Goal: Task Accomplishment & Management: Manage account settings

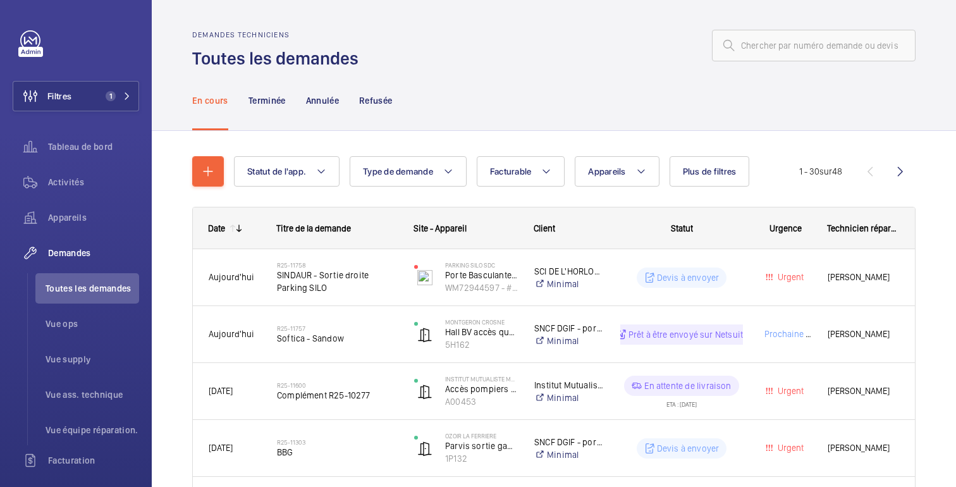
click at [599, 48] on div at bounding box center [640, 45] width 549 height 30
click at [97, 215] on span "Appareils" at bounding box center [93, 217] width 91 height 13
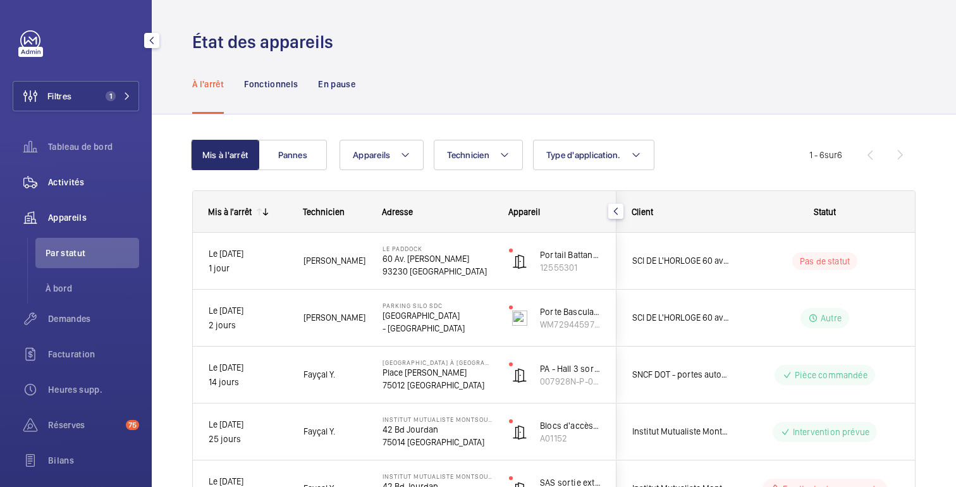
click at [74, 180] on font "Activités" at bounding box center [66, 182] width 36 height 10
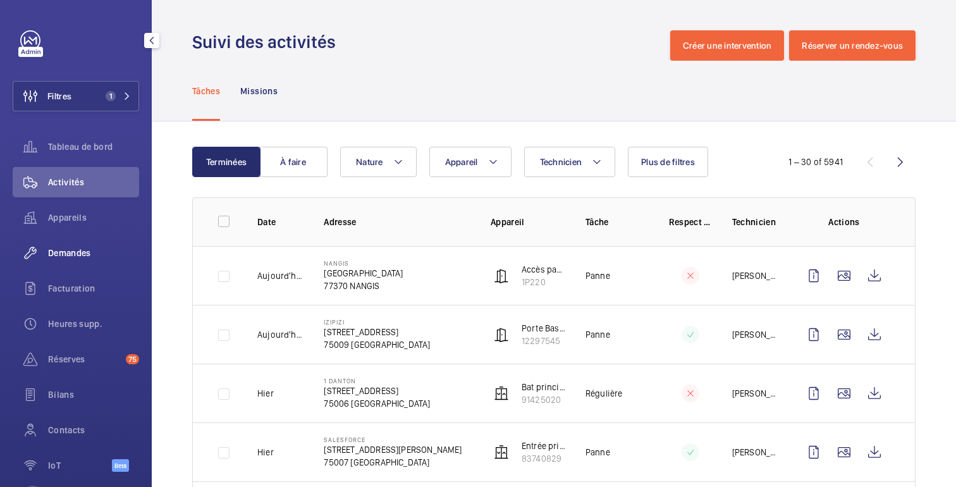
click at [62, 257] on span "Demandes" at bounding box center [93, 253] width 91 height 13
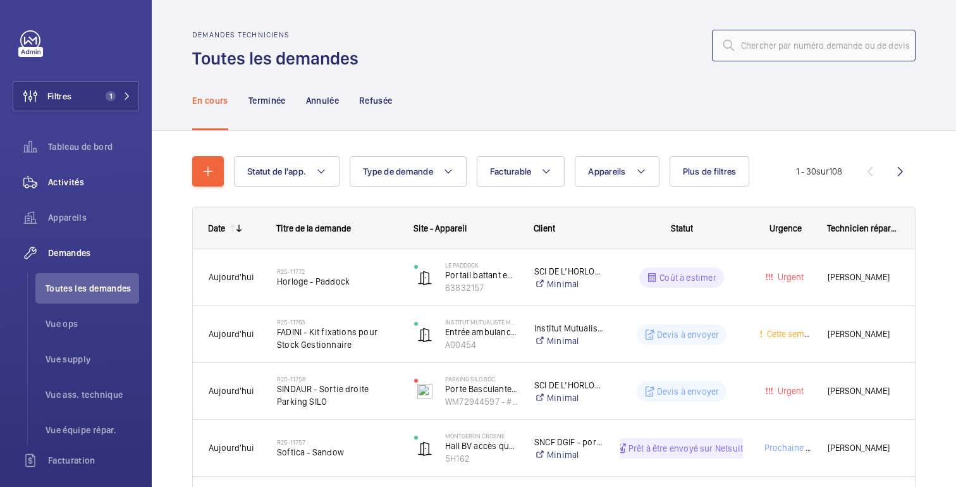
click at [786, 51] on input "text" at bounding box center [814, 46] width 204 height 32
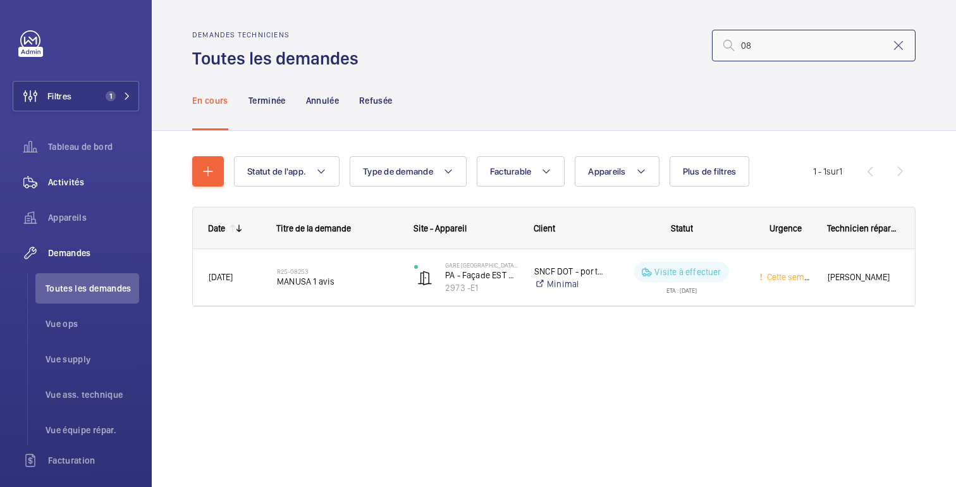
type input "0"
type input "10389"
click at [898, 45] on mat-icon at bounding box center [898, 45] width 15 height 15
type input "09316"
click at [902, 50] on mat-icon at bounding box center [898, 45] width 15 height 15
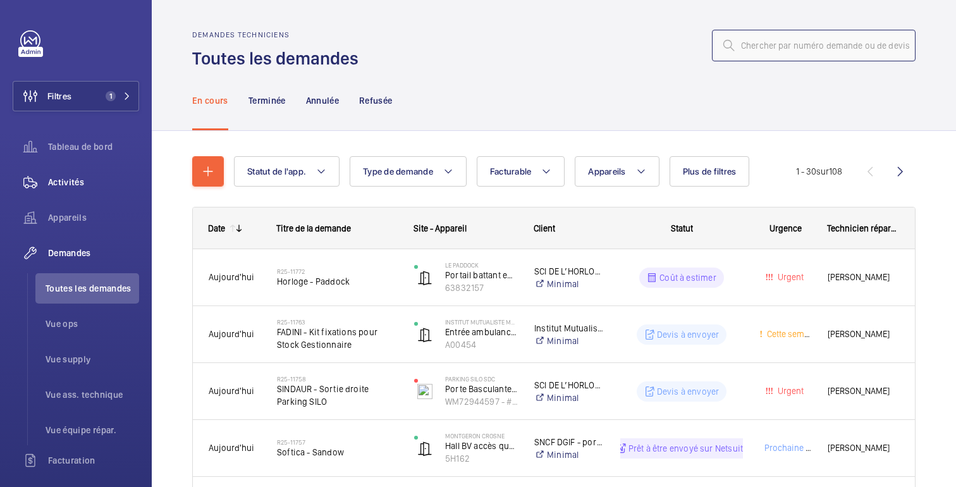
click at [781, 52] on input "text" at bounding box center [814, 46] width 204 height 32
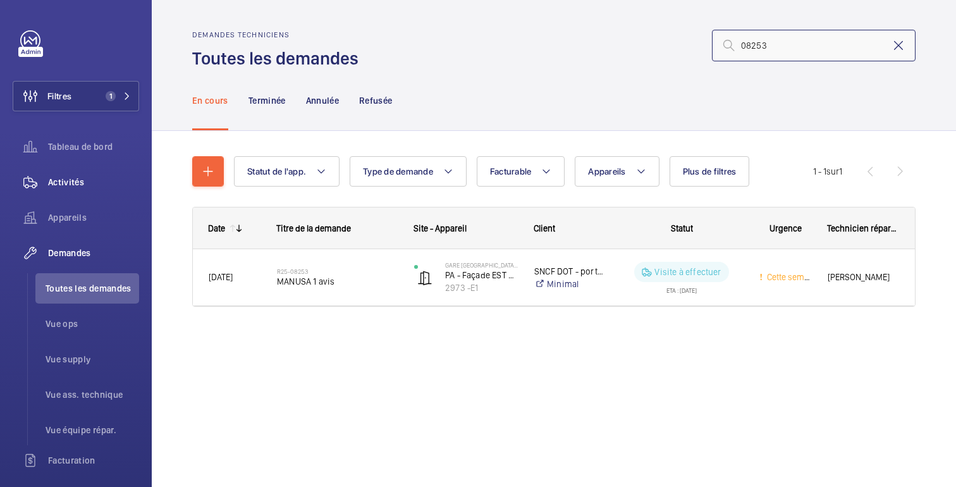
type input "08253"
click at [905, 46] on mat-icon at bounding box center [898, 45] width 15 height 15
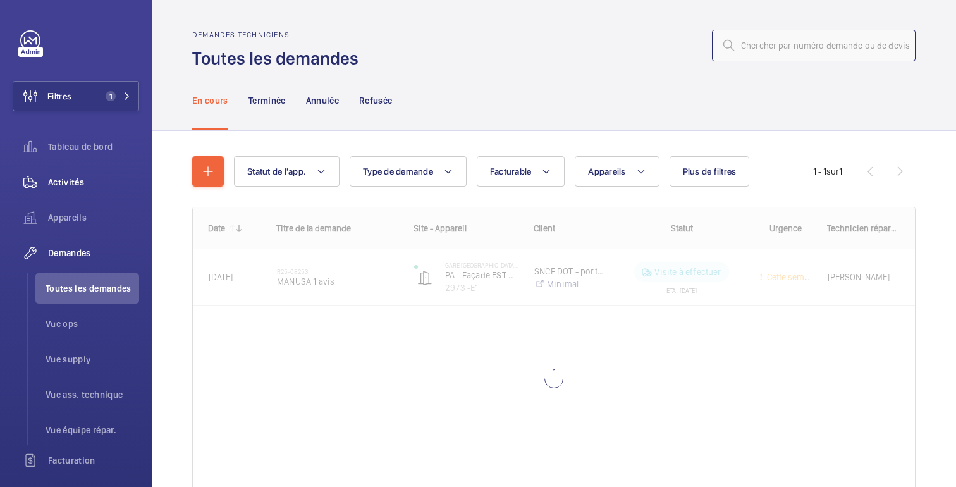
click at [822, 46] on input "text" at bounding box center [814, 46] width 204 height 32
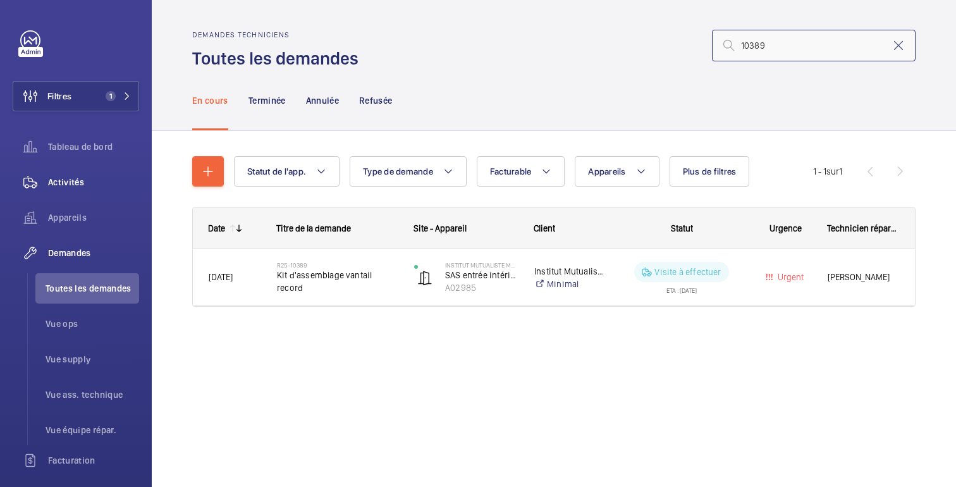
type input "10389"
click at [901, 51] on mat-icon at bounding box center [898, 45] width 15 height 15
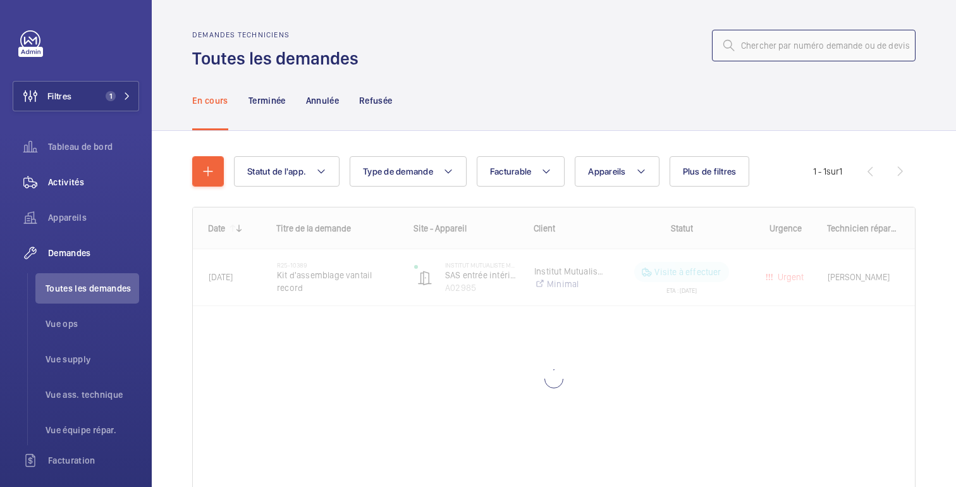
click at [826, 51] on input "text" at bounding box center [814, 46] width 204 height 32
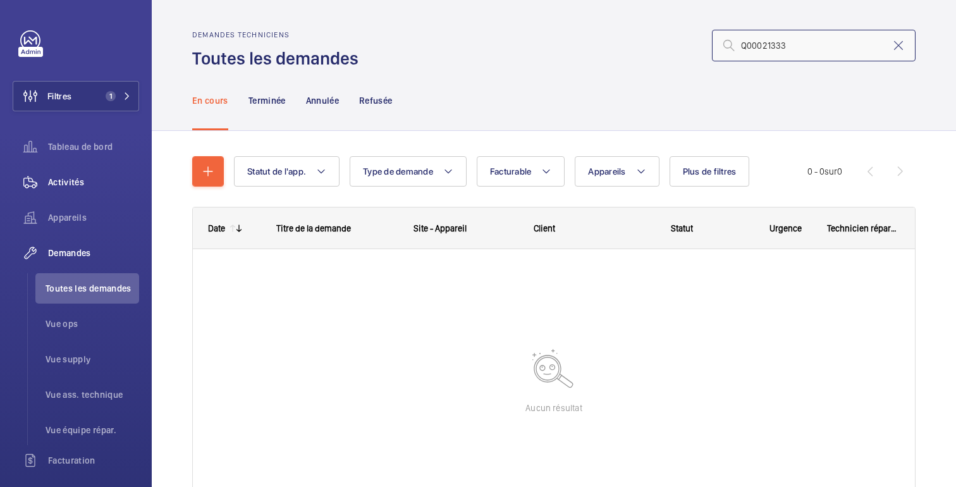
click at [747, 48] on input "Q00021333" at bounding box center [814, 46] width 204 height 32
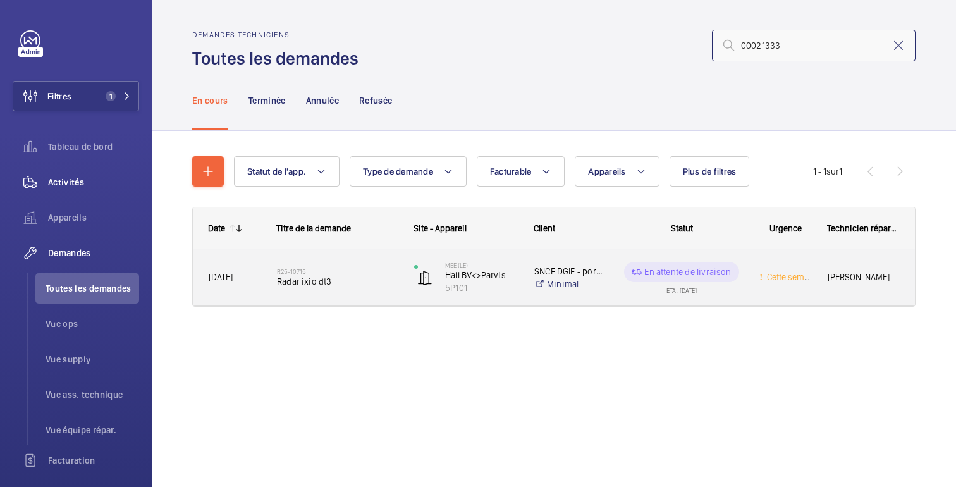
type input "00021333"
click at [612, 291] on div "En attente de livraison ETA : [DATE]" at bounding box center [674, 277] width 138 height 57
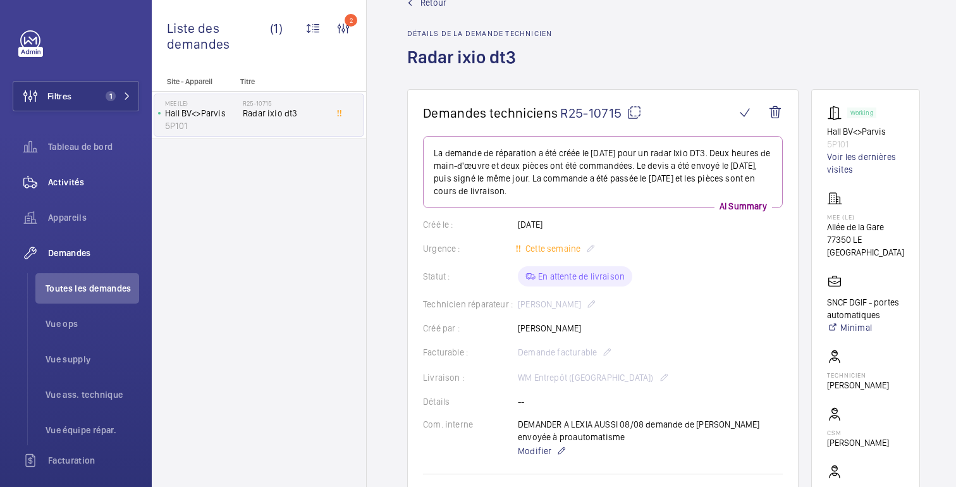
scroll to position [32, 0]
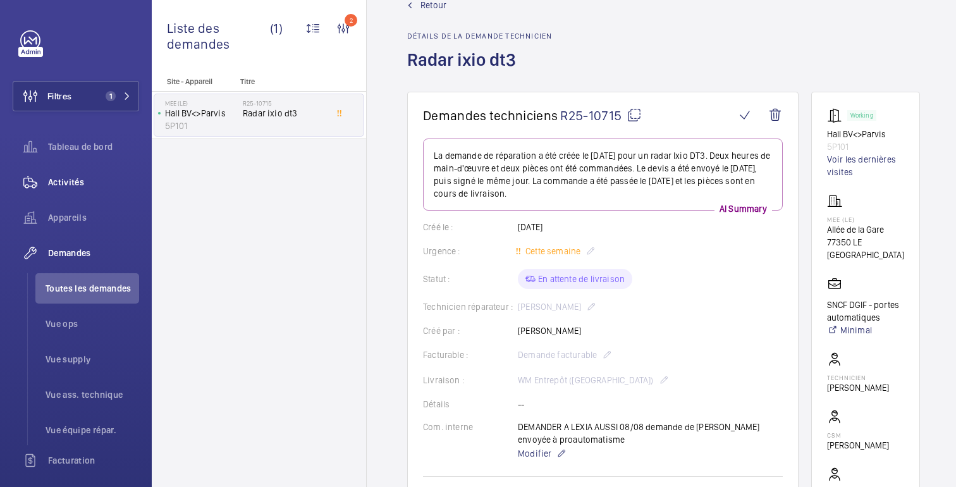
click at [631, 116] on mat-icon at bounding box center [633, 114] width 15 height 15
click at [67, 255] on span "Demandes" at bounding box center [93, 253] width 91 height 13
click at [431, 4] on span "Retour" at bounding box center [433, 5] width 26 height 13
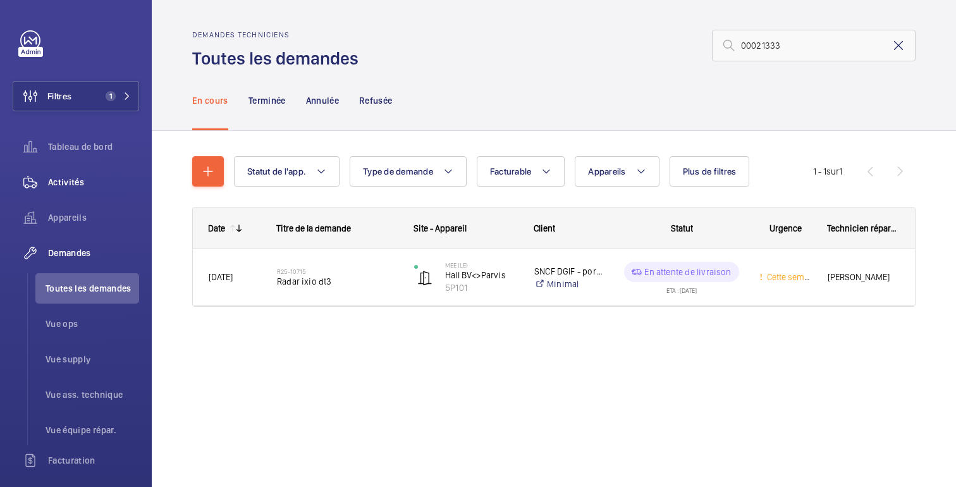
click at [897, 43] on mat-icon at bounding box center [898, 45] width 15 height 15
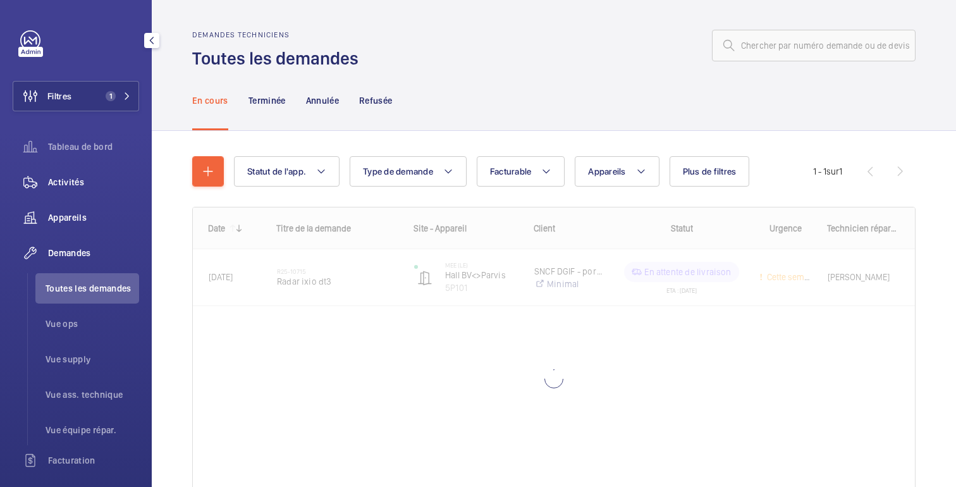
click at [64, 215] on span "Appareils" at bounding box center [93, 217] width 91 height 13
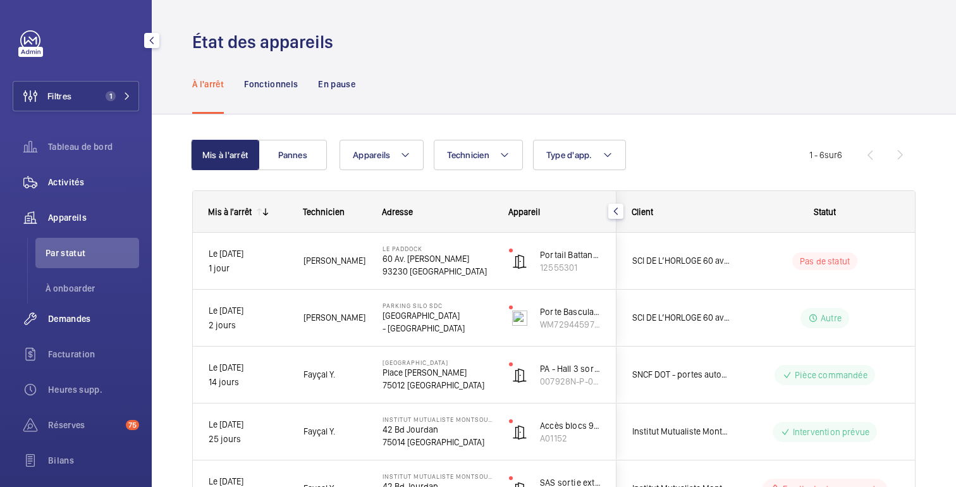
click at [58, 314] on span "Demandes" at bounding box center [93, 318] width 91 height 13
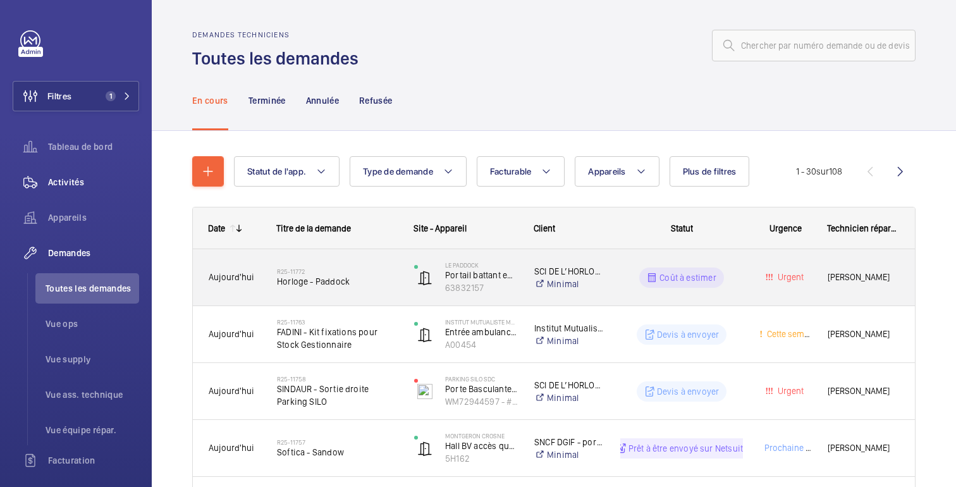
click at [623, 265] on div "Coût à estimer" at bounding box center [674, 278] width 138 height 46
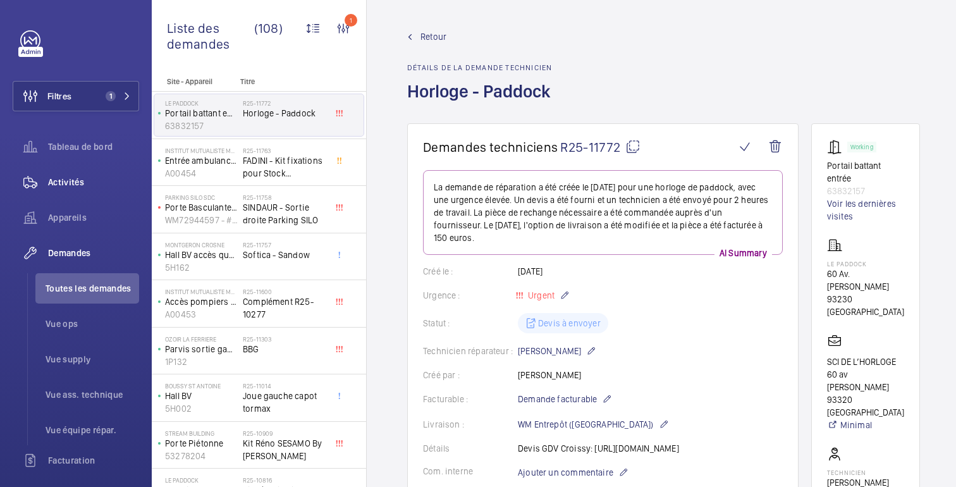
click at [427, 39] on span "Retour" at bounding box center [433, 36] width 26 height 13
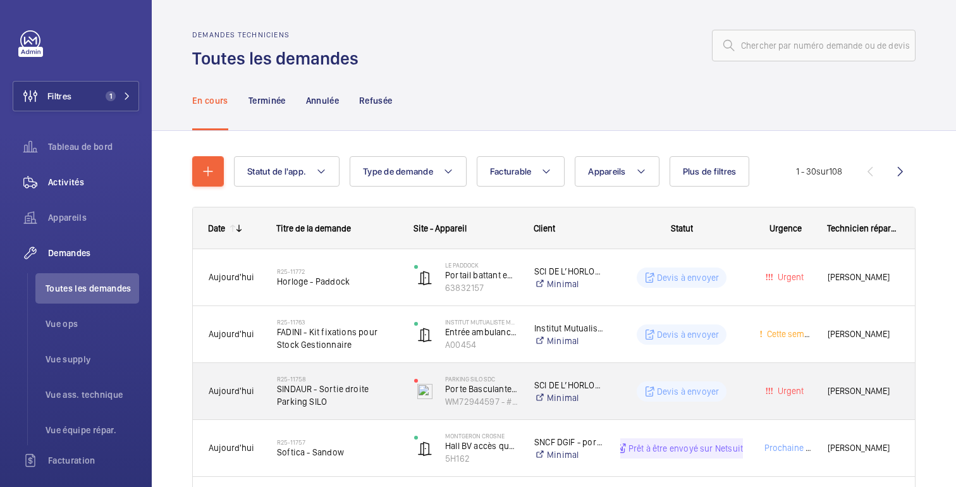
click at [631, 376] on div "Devis à envoyer" at bounding box center [674, 392] width 138 height 46
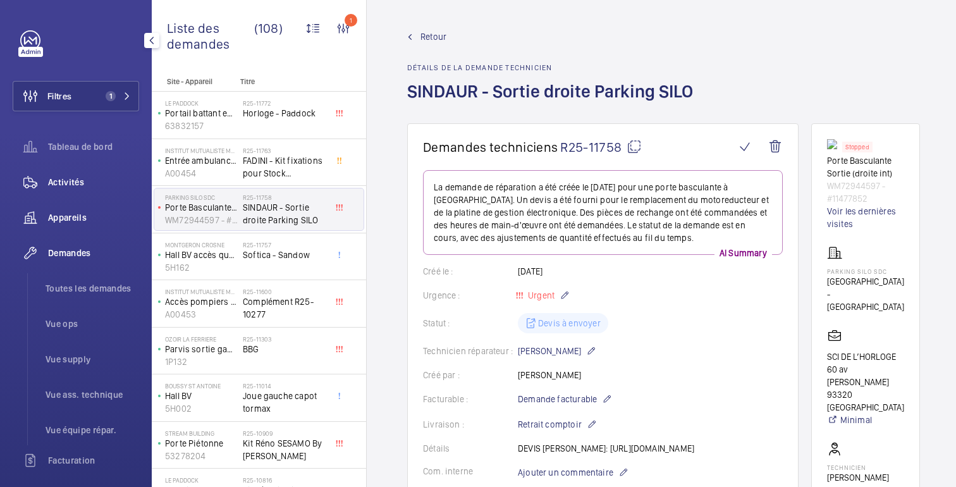
click at [64, 222] on span "Appareils" at bounding box center [93, 217] width 91 height 13
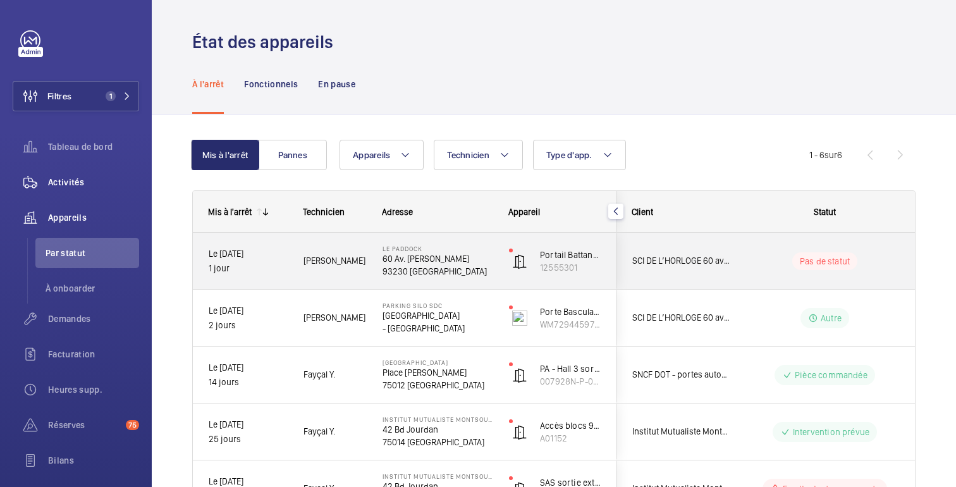
click at [774, 267] on wm-front-pills-cell "Pas de statut" at bounding box center [824, 261] width 157 height 18
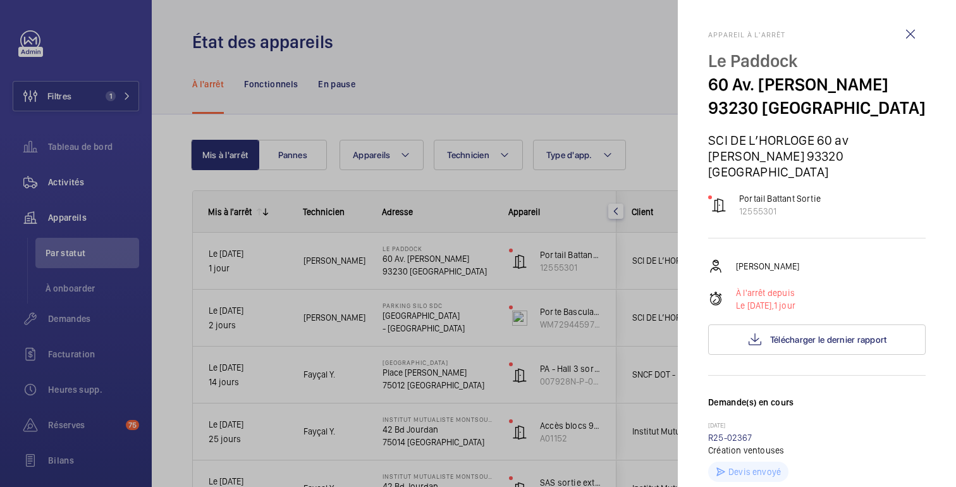
click at [608, 73] on div at bounding box center [478, 243] width 956 height 487
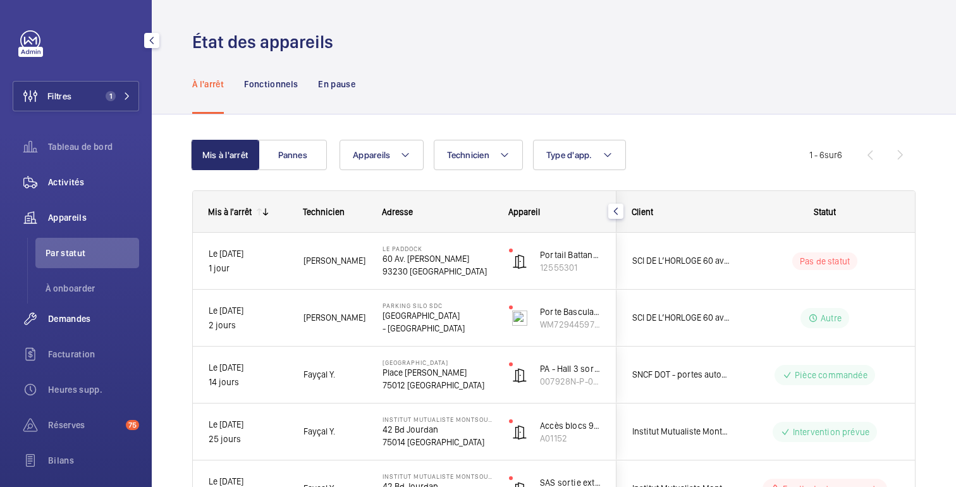
click at [71, 319] on span "Demandes" at bounding box center [93, 318] width 91 height 13
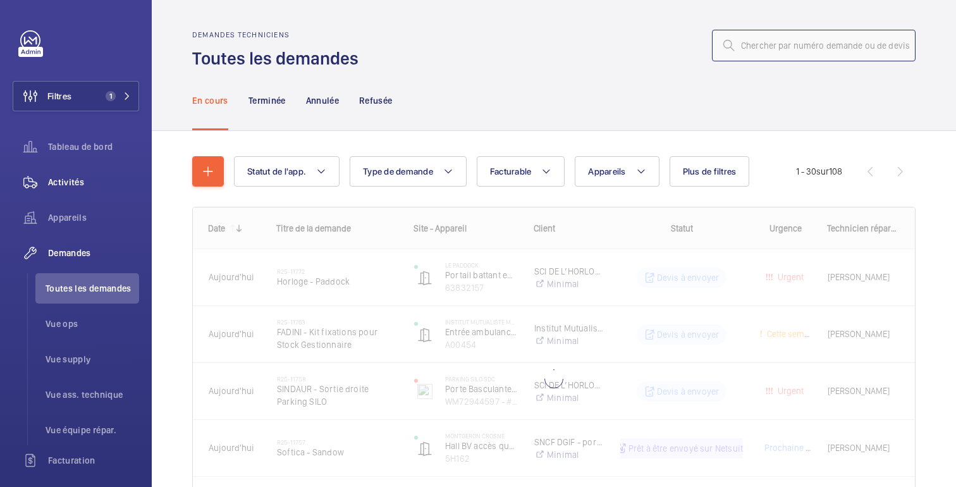
click at [776, 44] on input "text" at bounding box center [814, 46] width 204 height 32
paste input "10715"
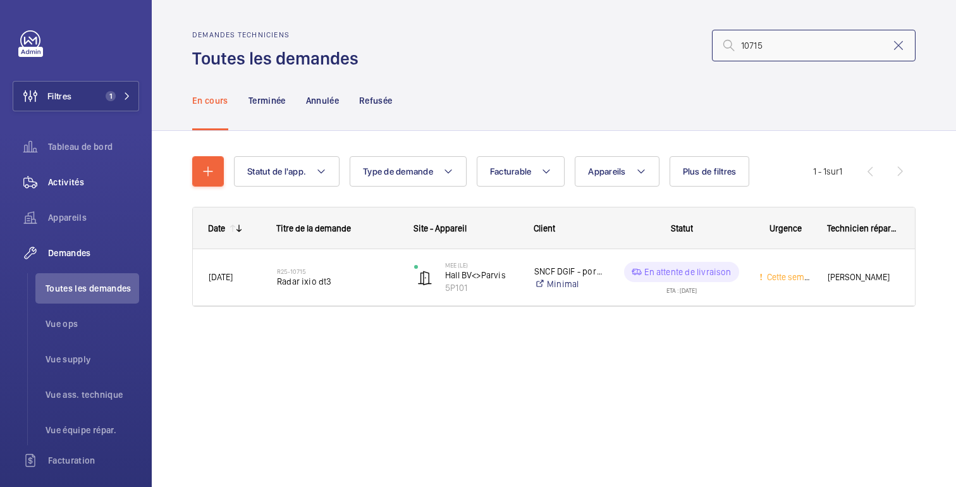
type input "10715"
click at [905, 57] on input "10715" at bounding box center [814, 46] width 204 height 32
click at [905, 49] on mat-icon at bounding box center [898, 45] width 15 height 15
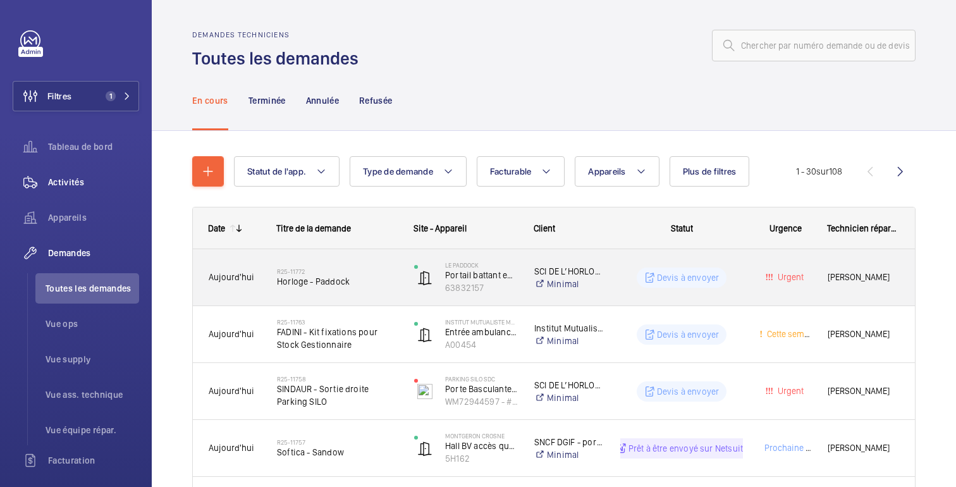
click at [624, 289] on div "Devis à envoyer" at bounding box center [674, 278] width 138 height 46
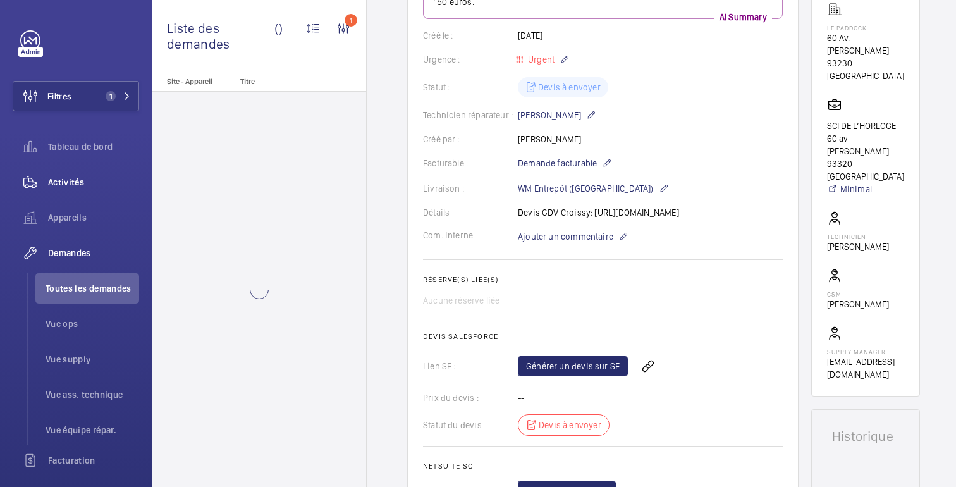
scroll to position [240, 0]
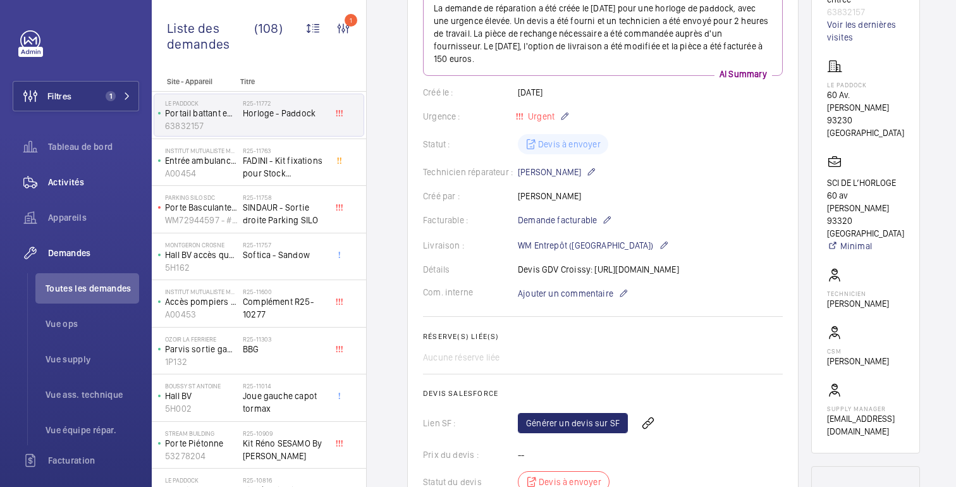
scroll to position [174, 0]
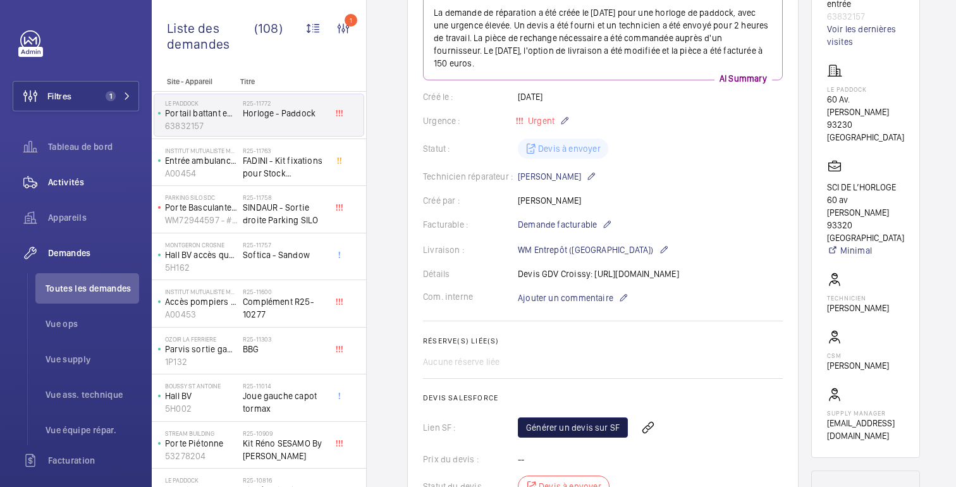
click at [581, 437] on link "Générer un devis sur SF" at bounding box center [573, 427] width 110 height 20
click at [669, 435] on span "Rafraichir la page" at bounding box center [676, 427] width 82 height 15
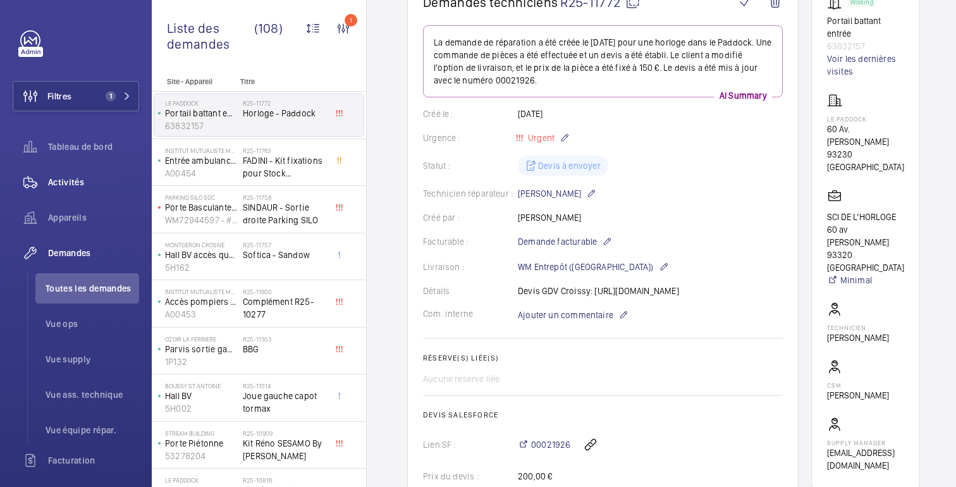
scroll to position [0, 0]
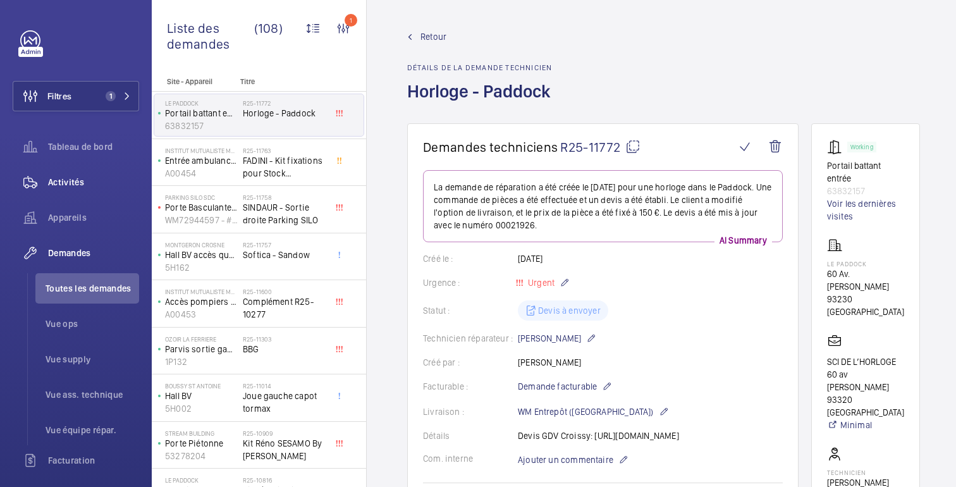
click at [904, 297] on wm-front-card "Working Portail battant entrée 63832157 Voir les dernières visites Le Paddock […" at bounding box center [865, 377] width 109 height 509
click at [892, 297] on p "93230 [GEOGRAPHIC_DATA]" at bounding box center [865, 305] width 77 height 25
copy wm-front-card-body "93230 [GEOGRAPHIC_DATA]"
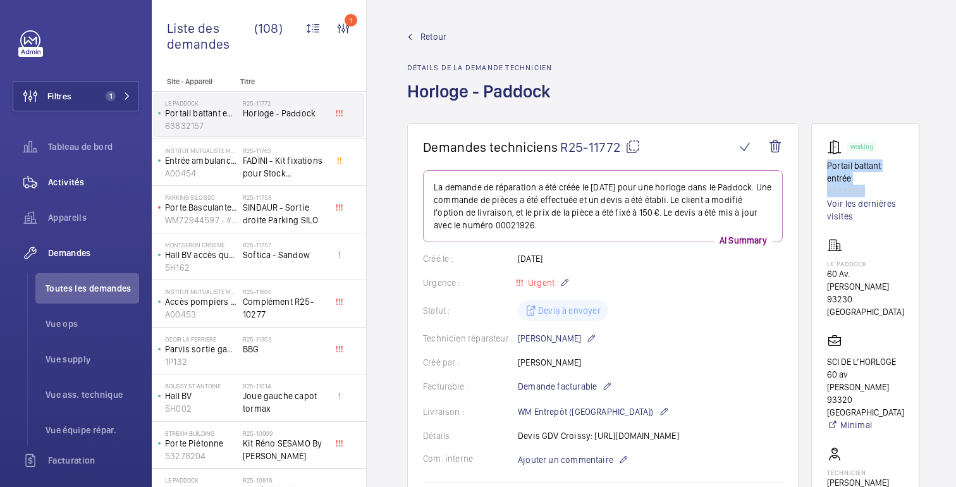
drag, startPoint x: 865, startPoint y: 191, endPoint x: 824, endPoint y: 164, distance: 49.3
click at [824, 163] on wm-front-card "Working Portail battant entrée 63832157 Voir les dernières visites Le Paddock […" at bounding box center [865, 377] width 109 height 509
copy div "Portail battant entrée 63832157"
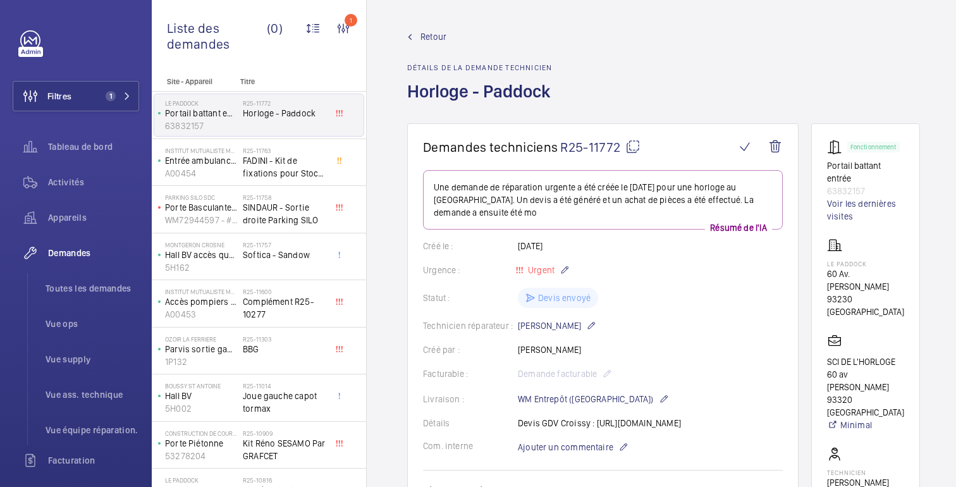
click at [421, 28] on wm-front-admin-header "Retour Détails de la demande technicien Horloge - Paddock" at bounding box center [664, 61] width 594 height 123
click at [422, 34] on font "Retour" at bounding box center [433, 37] width 26 height 10
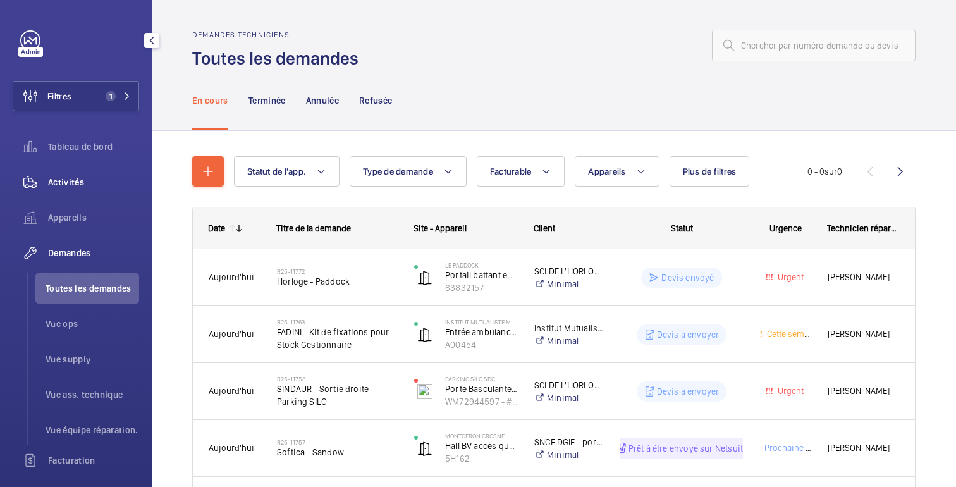
click at [56, 187] on span "Activités" at bounding box center [93, 182] width 91 height 13
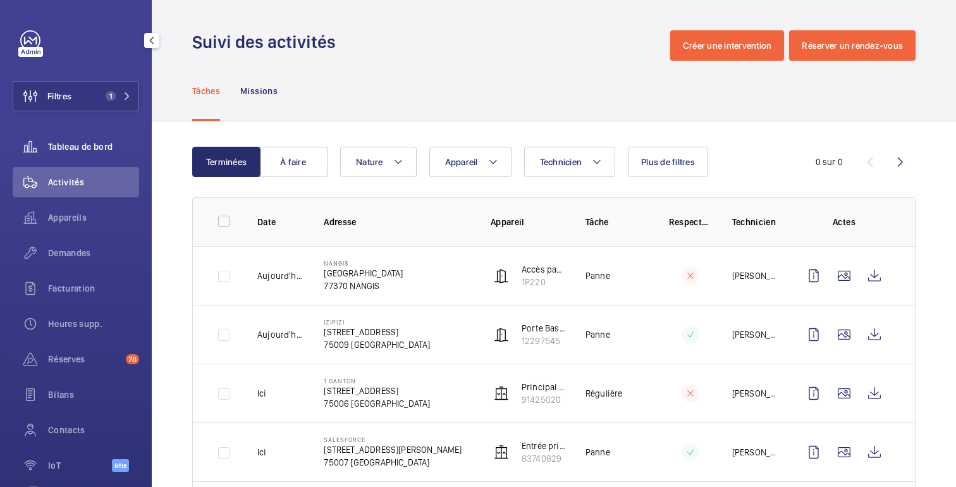
click at [95, 133] on div "Tableau de bord" at bounding box center [76, 146] width 126 height 30
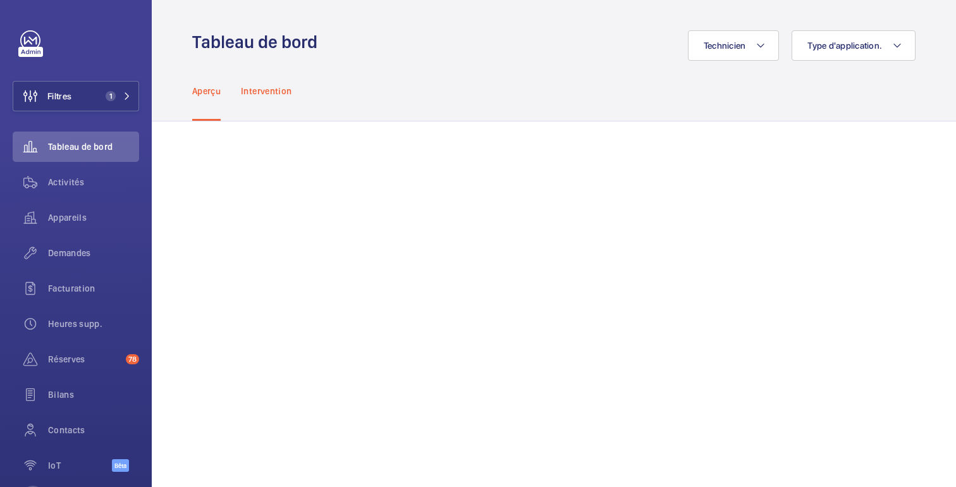
click at [253, 89] on font "Intervention" at bounding box center [266, 91] width 51 height 10
click at [80, 216] on font "Appareils" at bounding box center [67, 217] width 39 height 10
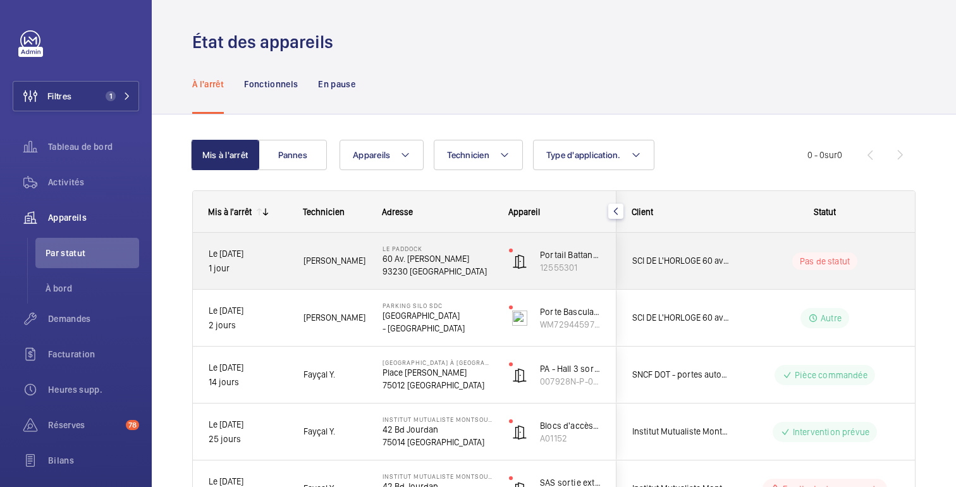
click at [771, 263] on wm-front-pills-cell "Pas de statut" at bounding box center [824, 261] width 157 height 18
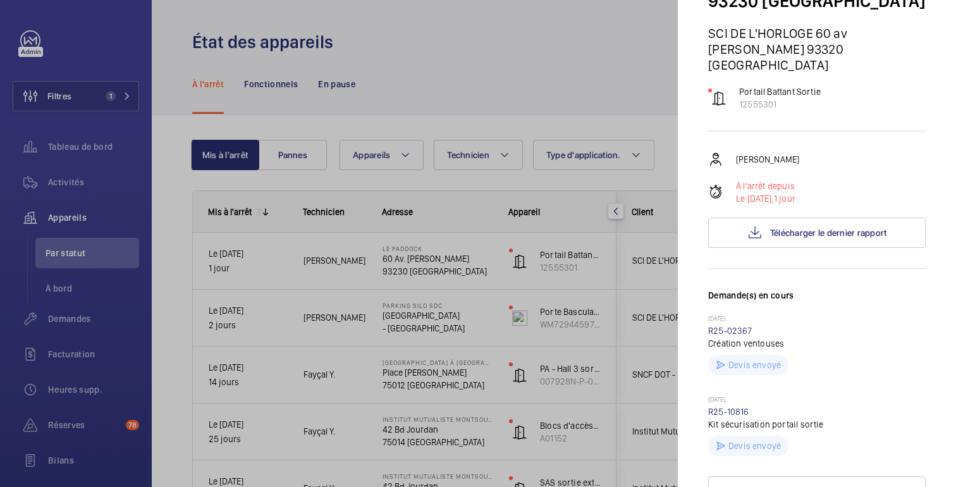
scroll to position [106, 0]
click at [614, 94] on div at bounding box center [478, 243] width 956 height 487
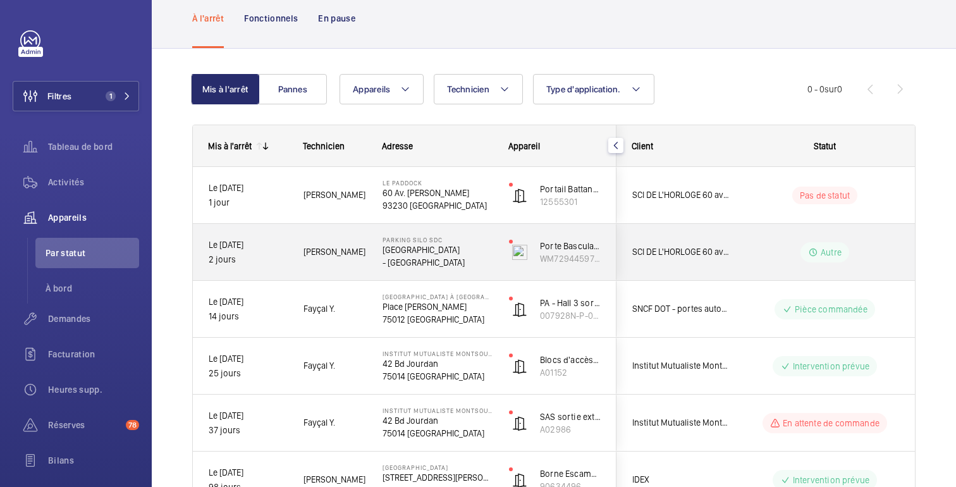
scroll to position [66, 0]
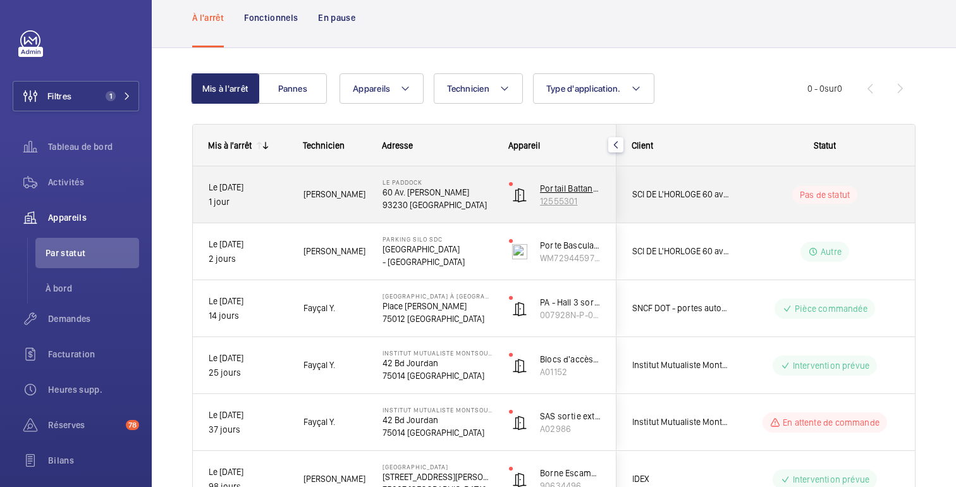
click at [570, 202] on font "12555301" at bounding box center [558, 201] width 37 height 10
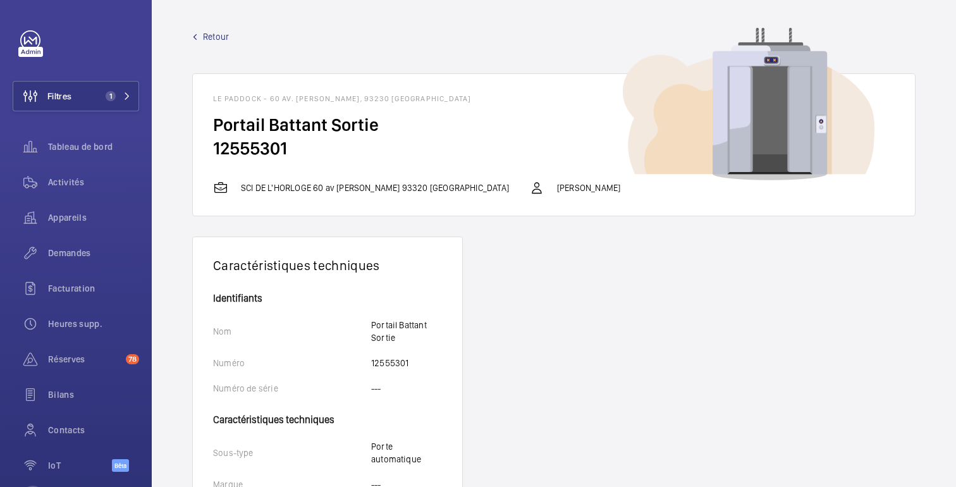
click at [209, 32] on font "Retour" at bounding box center [216, 37] width 26 height 10
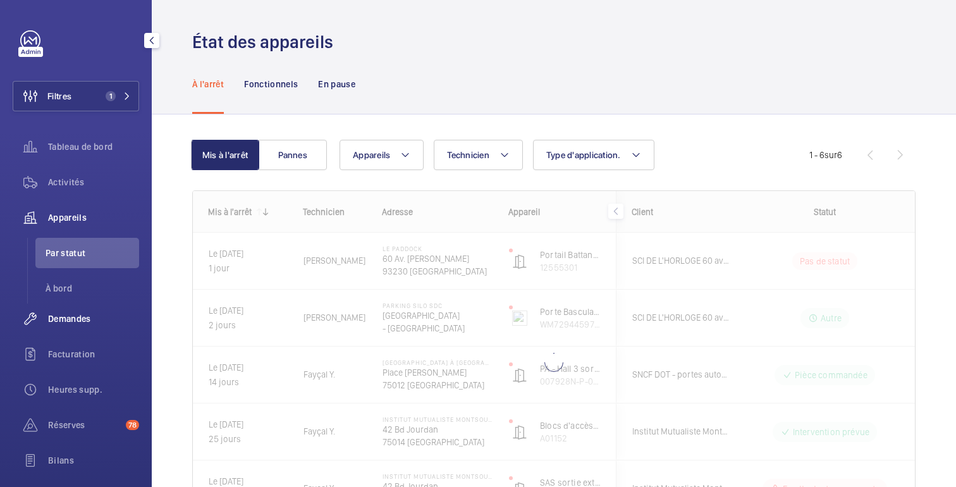
click at [71, 323] on font "Demandes" at bounding box center [69, 319] width 43 height 10
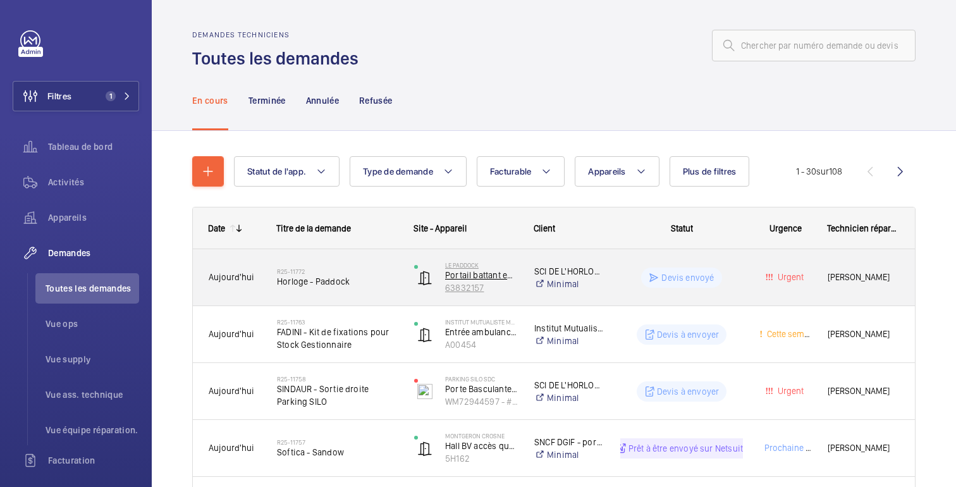
click at [487, 277] on font "Portail battant entrée" at bounding box center [486, 275] width 82 height 10
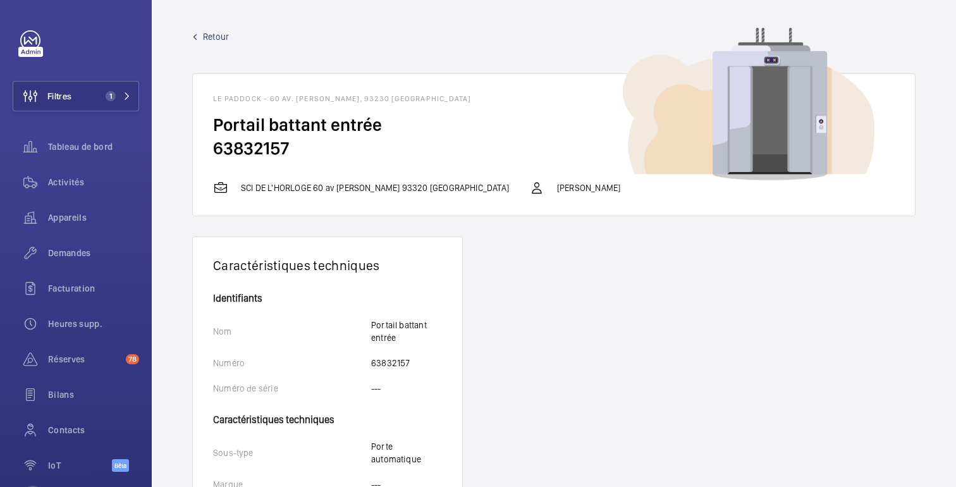
click at [204, 37] on font "Retour" at bounding box center [216, 37] width 26 height 10
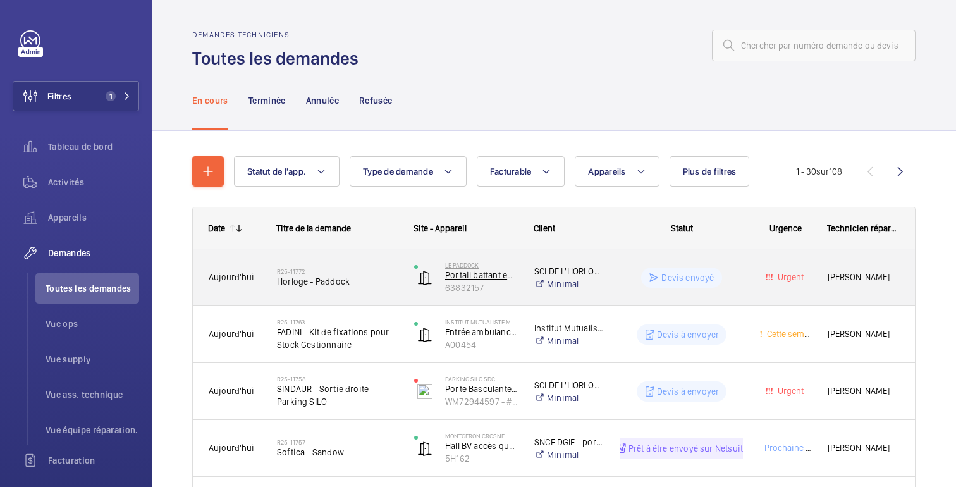
click at [480, 292] on font "63832157" at bounding box center [464, 288] width 39 height 10
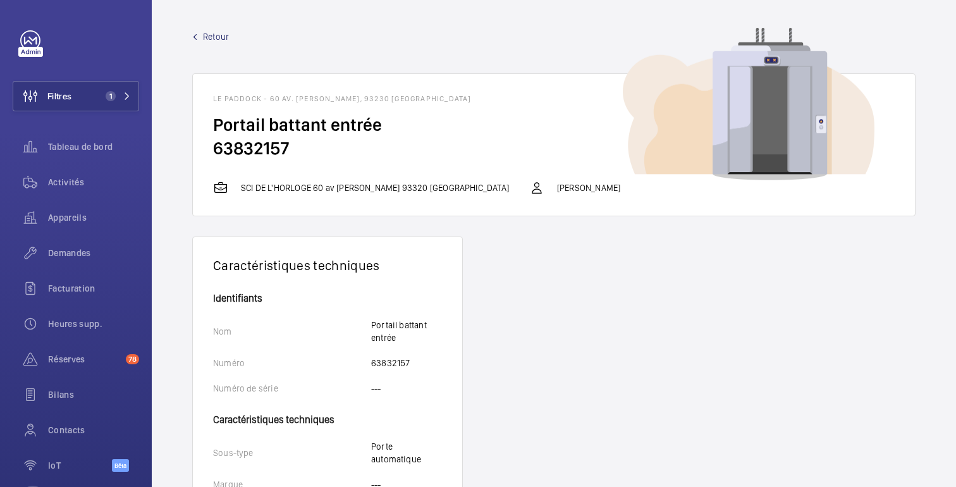
click at [210, 39] on font "Retour" at bounding box center [216, 37] width 26 height 10
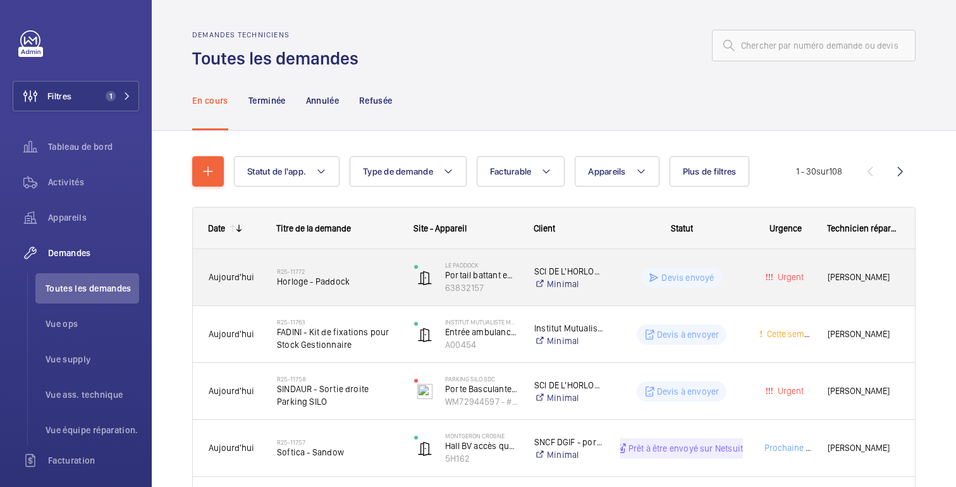
click at [743, 257] on div "Urgent" at bounding box center [777, 277] width 68 height 56
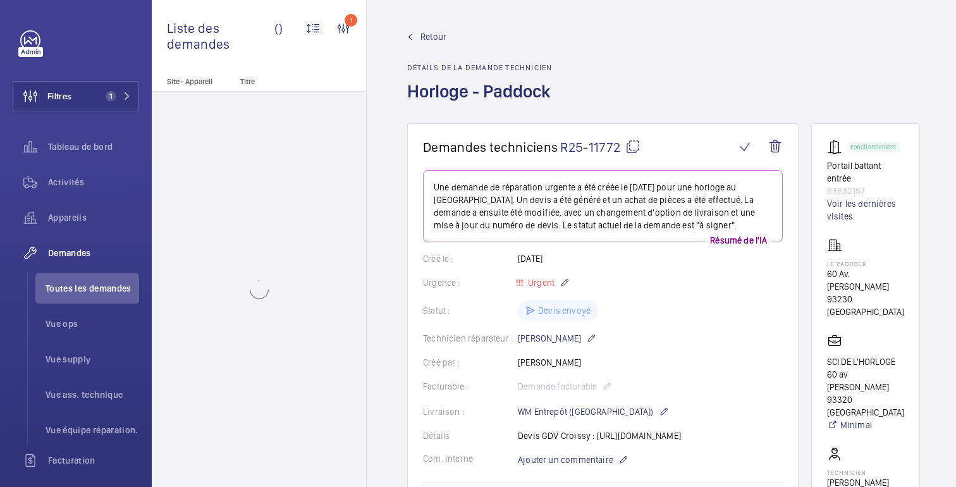
click at [631, 148] on mat-icon at bounding box center [632, 146] width 15 height 15
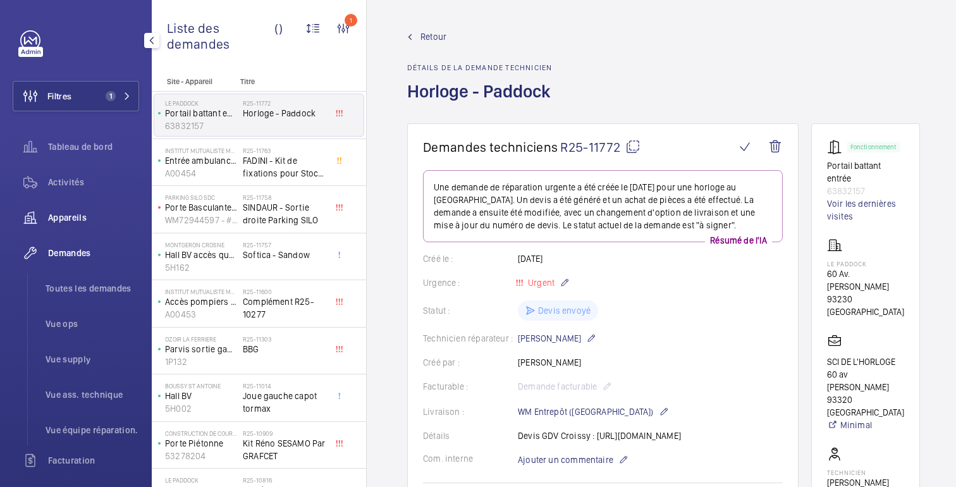
click at [82, 216] on font "Appareils" at bounding box center [67, 217] width 39 height 10
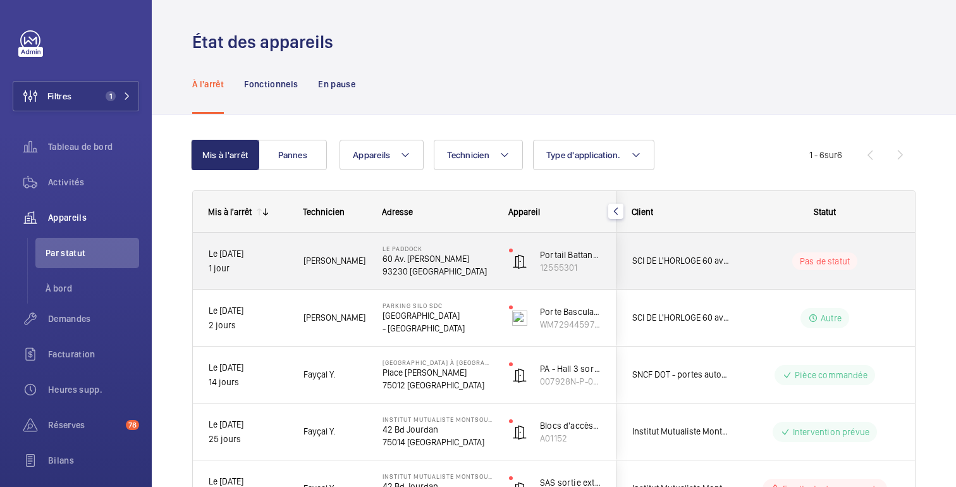
click at [745, 261] on div "Pas de statut" at bounding box center [817, 261] width 173 height 43
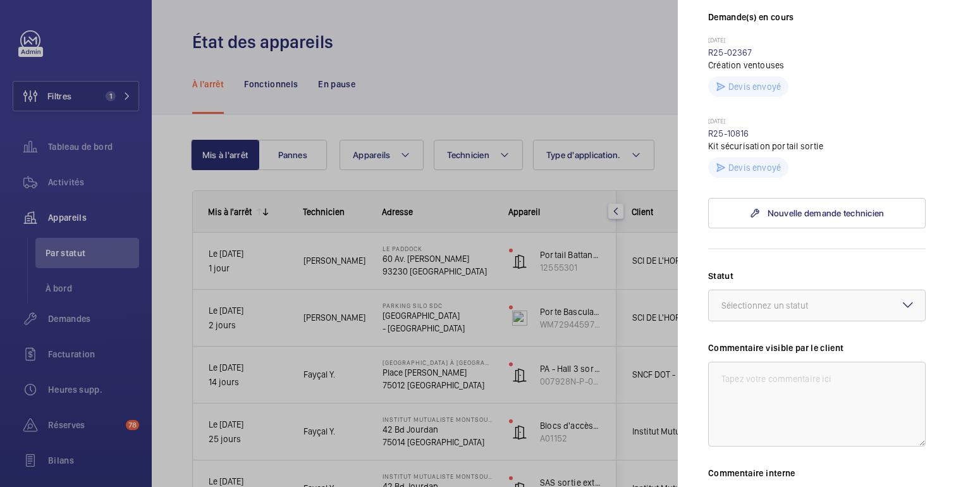
scroll to position [396, 0]
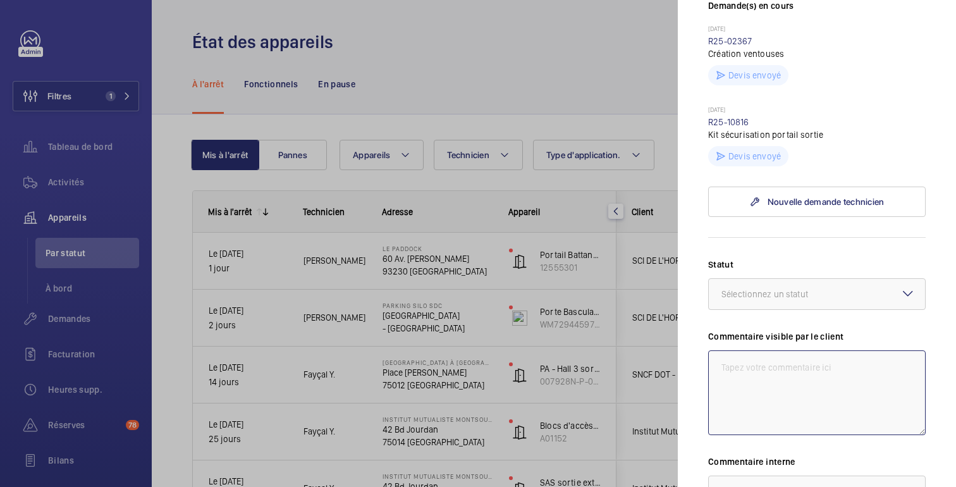
click at [770, 365] on textarea at bounding box center [816, 392] width 217 height 85
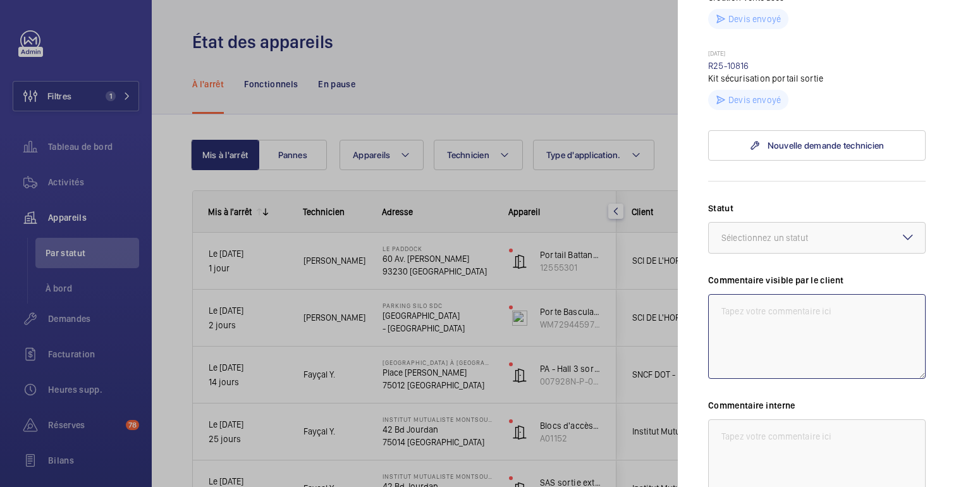
scroll to position [454, 0]
click at [850, 225] on div at bounding box center [817, 236] width 216 height 30
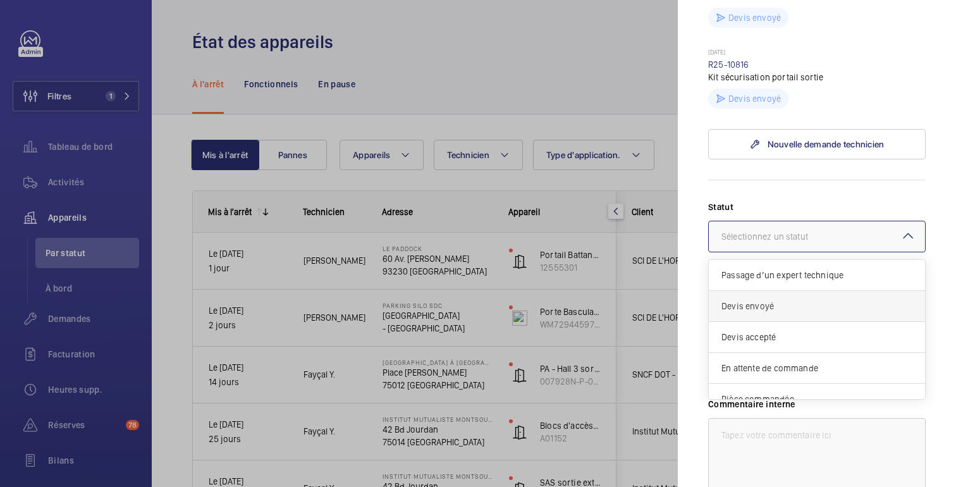
click at [778, 300] on span "Devis envoyé" at bounding box center [816, 306] width 191 height 13
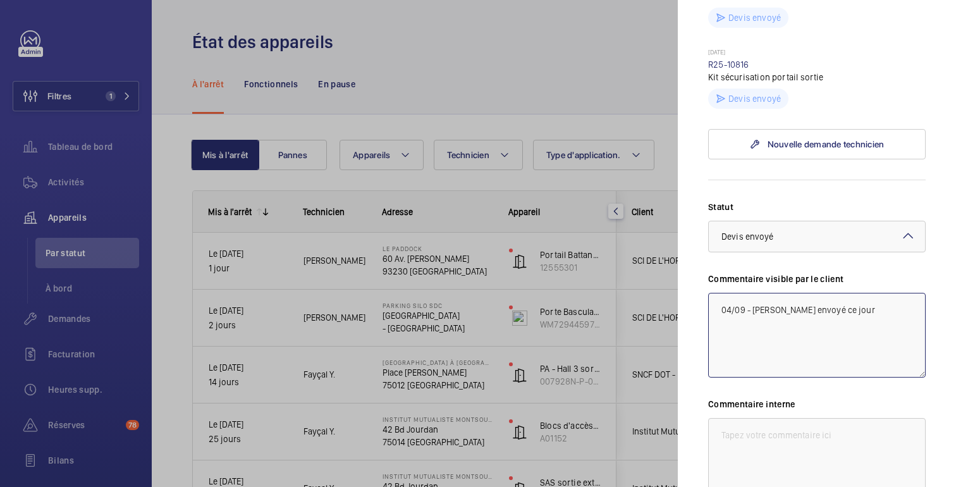
drag, startPoint x: 839, startPoint y: 295, endPoint x: 714, endPoint y: 298, distance: 125.2
click at [714, 298] on textarea "04/09 - Devis envoyé ce jour" at bounding box center [816, 335] width 217 height 85
type textarea "04/09 - Devis envoyé ce jour"
click at [736, 440] on textarea at bounding box center [816, 460] width 217 height 85
paste textarea "04/09 - Devis envoyé ce jour"
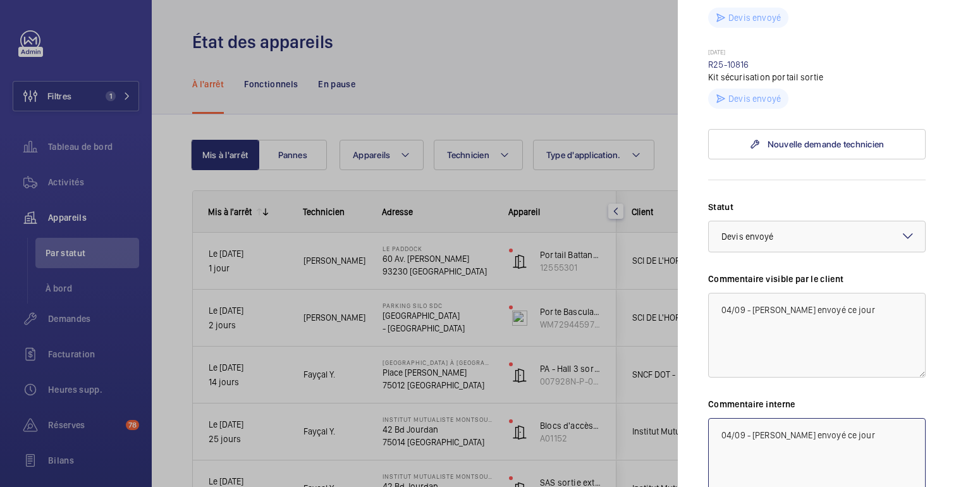
paste textarea "04/09 - Devis envoyé ce jour"
drag, startPoint x: 841, startPoint y: 432, endPoint x: 700, endPoint y: 436, distance: 140.4
click at [700, 436] on mat-sidenav "Appareil à l'arrêt Le Paddock 60 Av. Gaston Roussel 93230 ROMAINVILLE SCI DE L'…" at bounding box center [817, 243] width 278 height 487
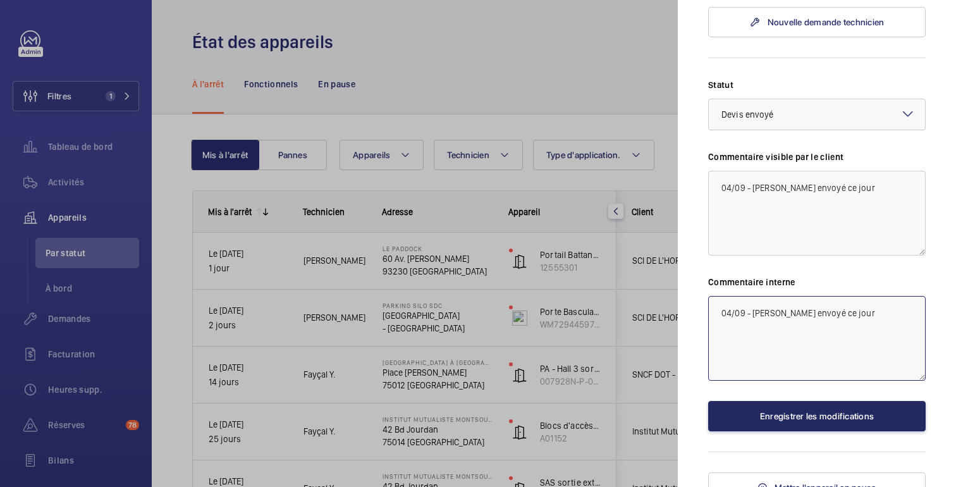
type textarea "04/09 - Devis envoyé ce jour"
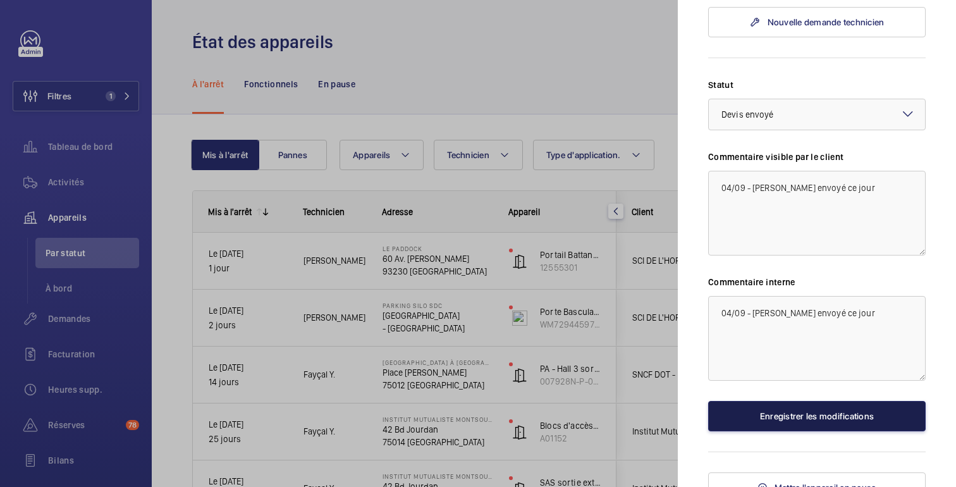
click at [801, 411] on font "Enregistrer les modifications" at bounding box center [817, 416] width 114 height 10
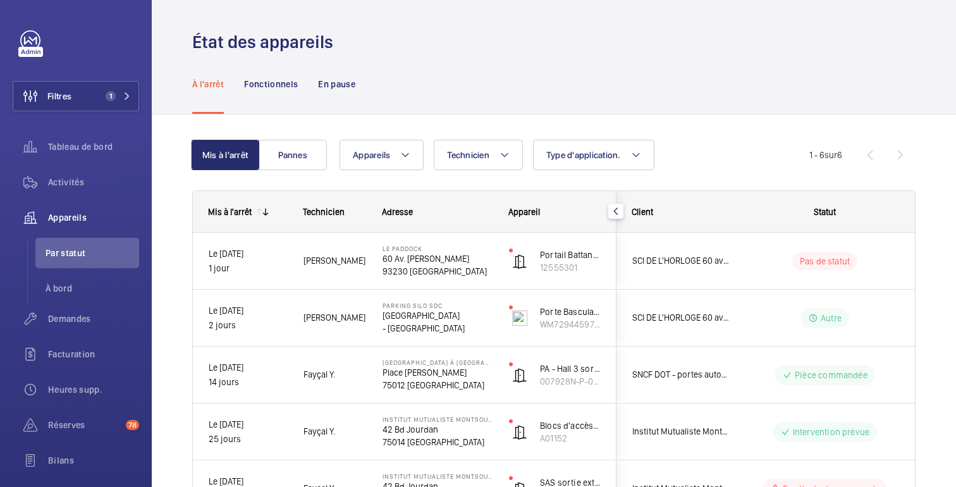
scroll to position [0, 0]
click at [78, 319] on font "Demandes" at bounding box center [69, 319] width 43 height 10
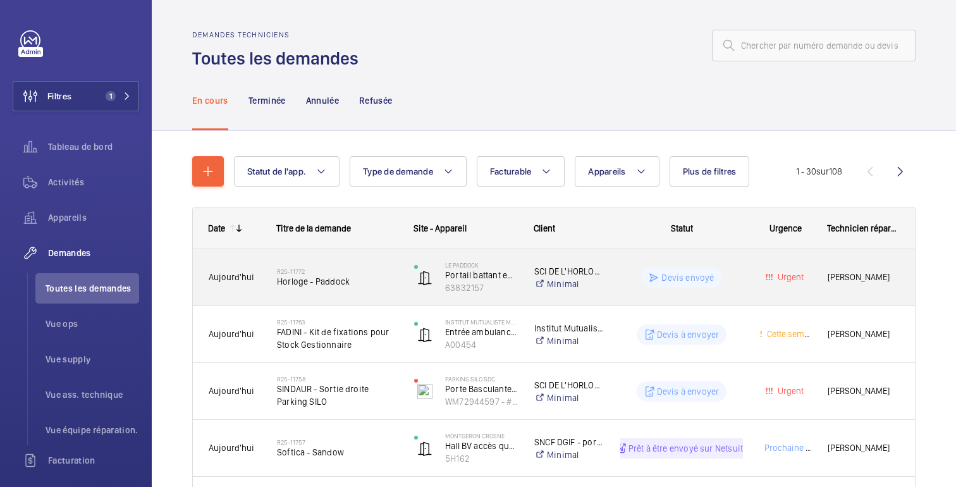
click at [740, 265] on div "Devis envoyé" at bounding box center [674, 278] width 138 height 46
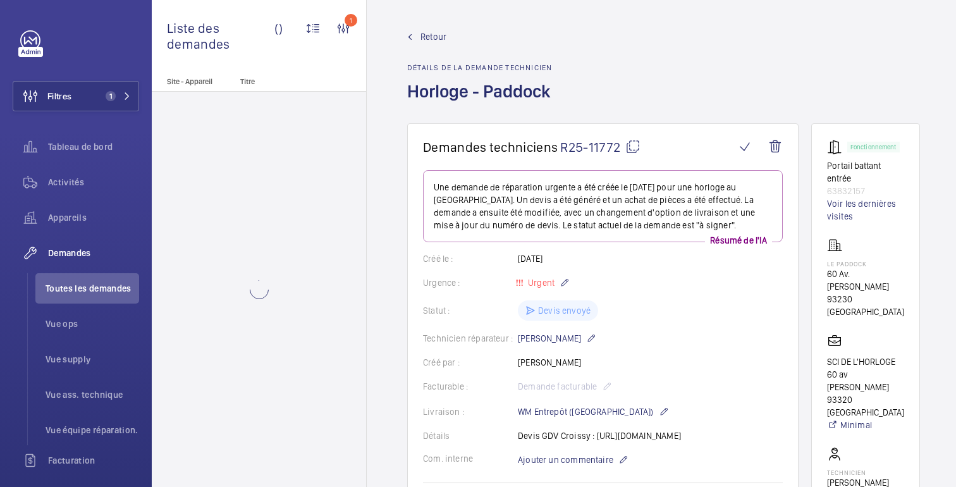
click at [621, 145] on span "R25-11772" at bounding box center [600, 147] width 80 height 16
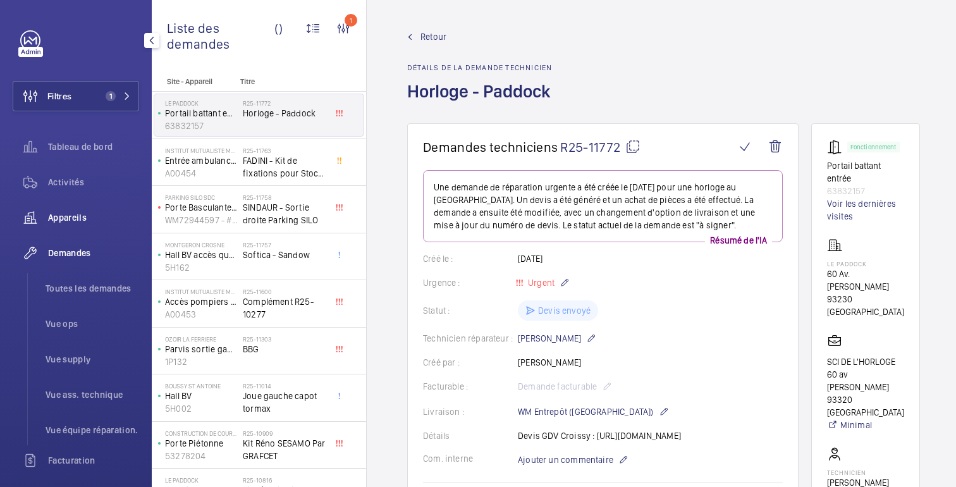
click at [75, 226] on div "Appareils" at bounding box center [76, 217] width 126 height 30
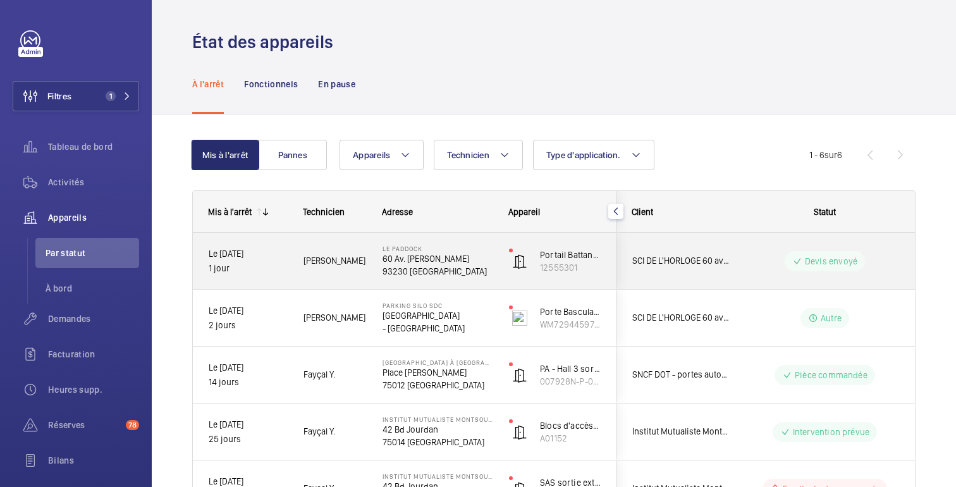
click at [769, 271] on wm-front-pills-cell "Devis envoyé" at bounding box center [824, 261] width 157 height 20
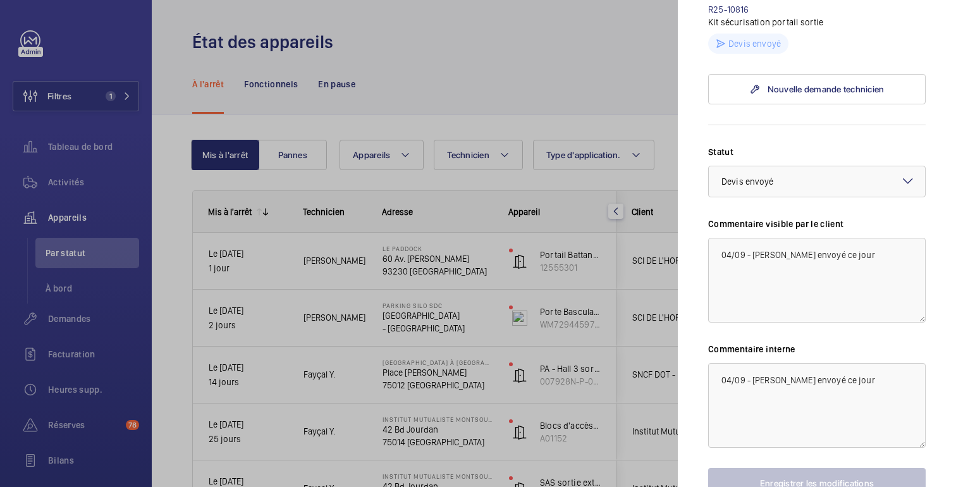
scroll to position [576, 0]
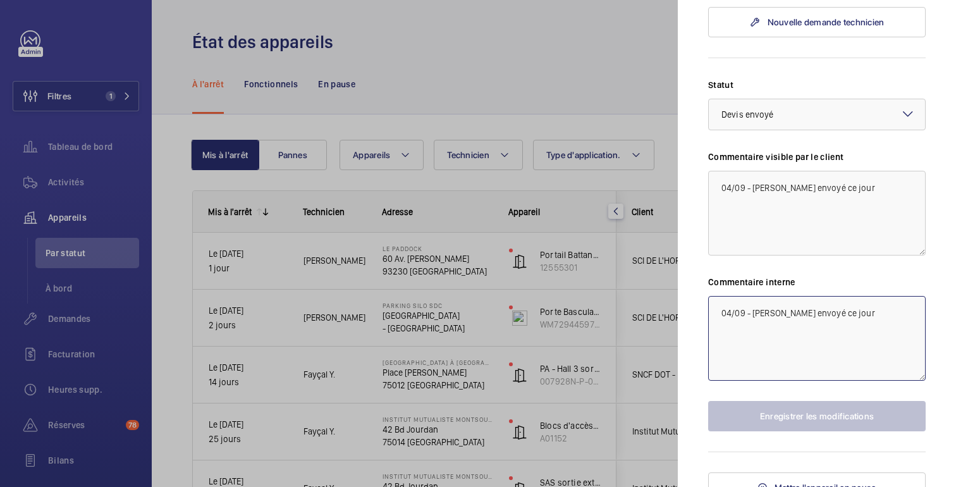
click at [850, 315] on textarea "04/09 - Devis envoyé ce jour" at bounding box center [816, 338] width 217 height 85
paste textarea "R25-11772"
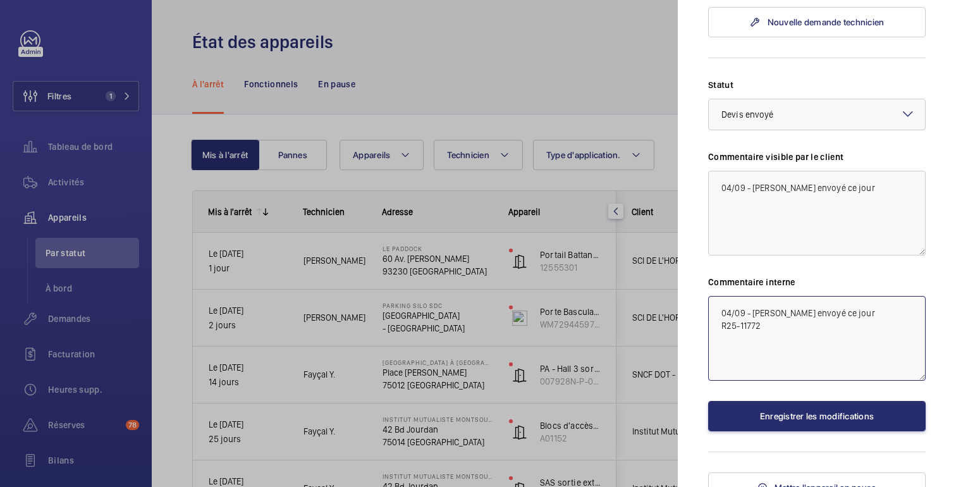
click at [717, 307] on textarea "04/09 - Devis envoyé ce jour R25-11772" at bounding box center [816, 338] width 217 height 85
click at [784, 311] on textarea "04/09 - Devis envoyé ce jour DT R25-11772" at bounding box center [816, 338] width 217 height 85
type textarea "04/09 - Devis envoyé ce jour DT R25-11772"
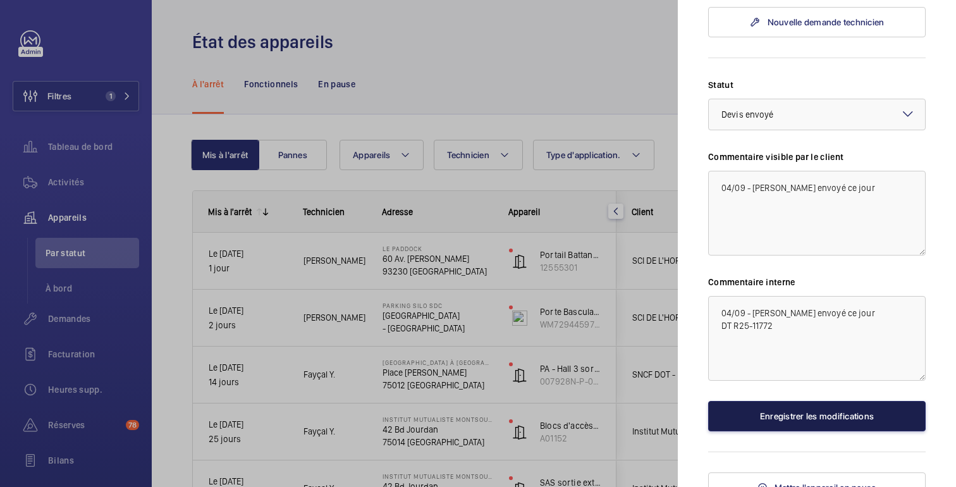
click at [814, 406] on button "Enregistrer les modifications" at bounding box center [816, 416] width 217 height 30
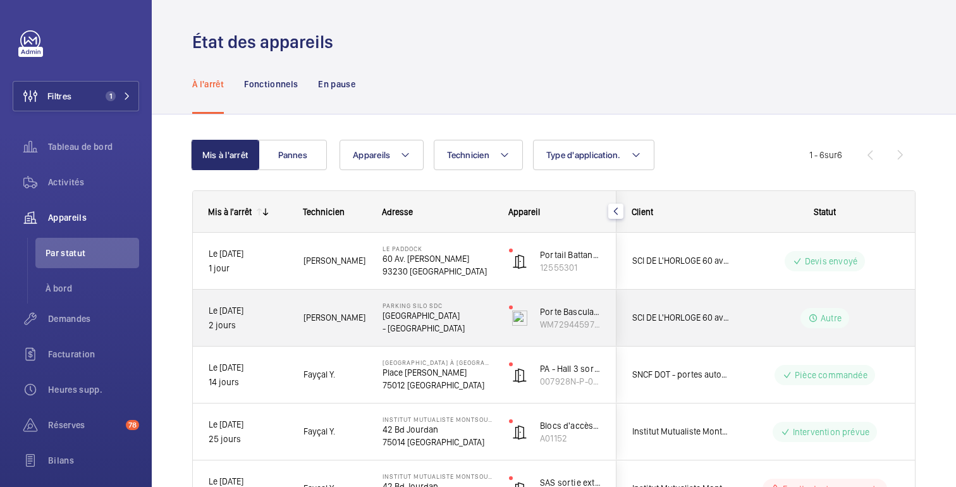
click at [783, 325] on wm-front-pills-cell "Autre" at bounding box center [824, 318] width 157 height 20
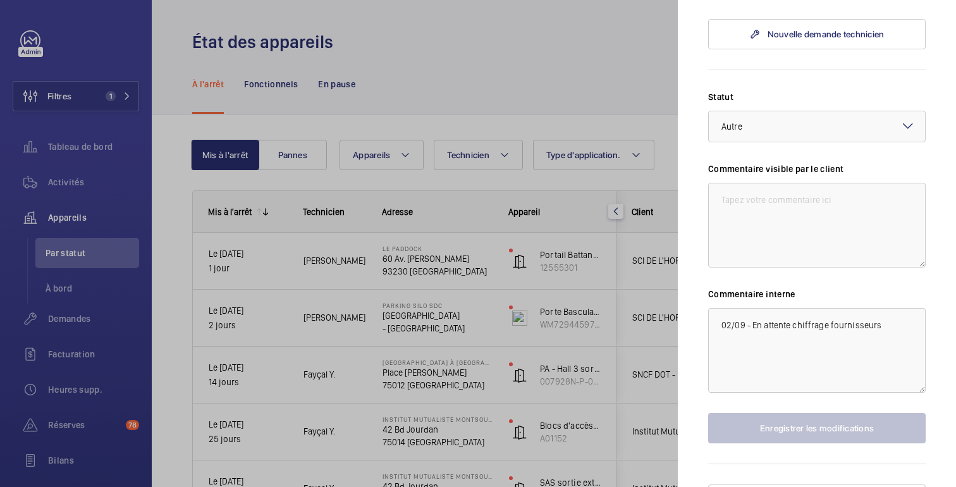
scroll to position [518, 0]
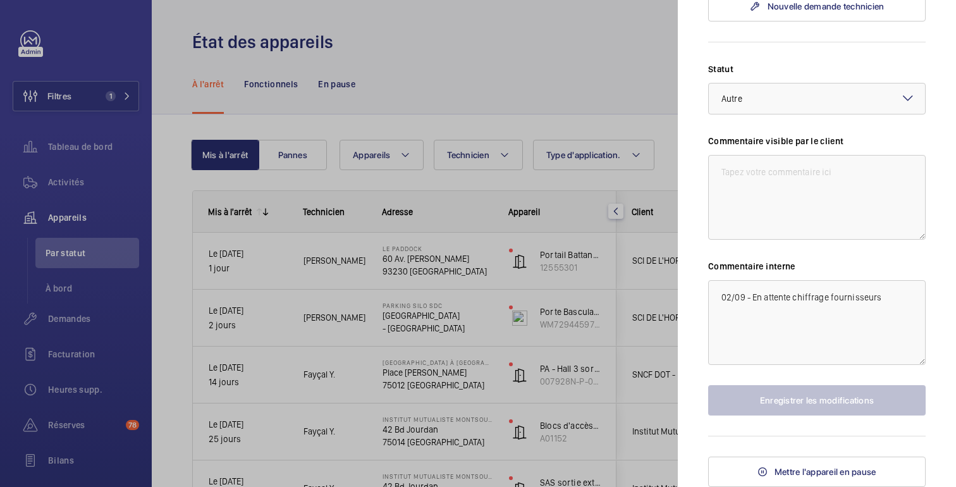
click at [611, 85] on div at bounding box center [478, 243] width 956 height 487
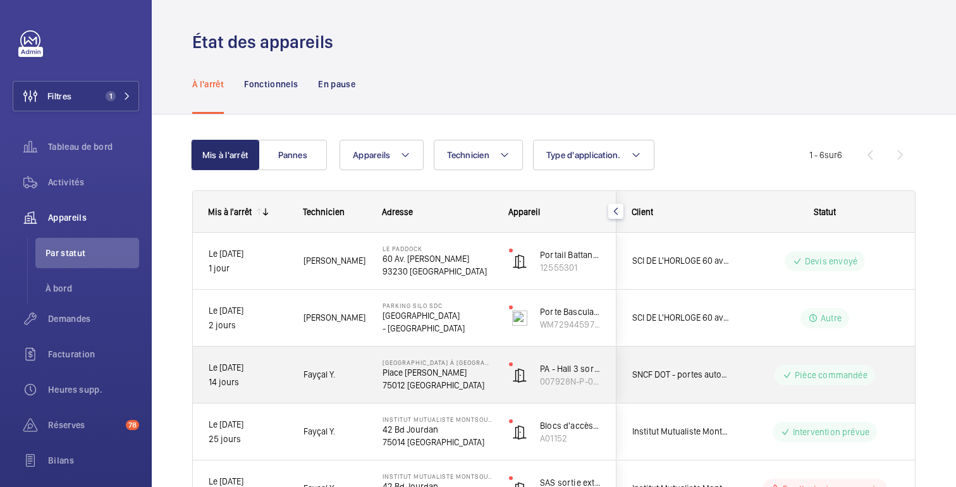
click at [748, 367] on wm-front-pills-cell "Pièce commandée" at bounding box center [824, 375] width 157 height 20
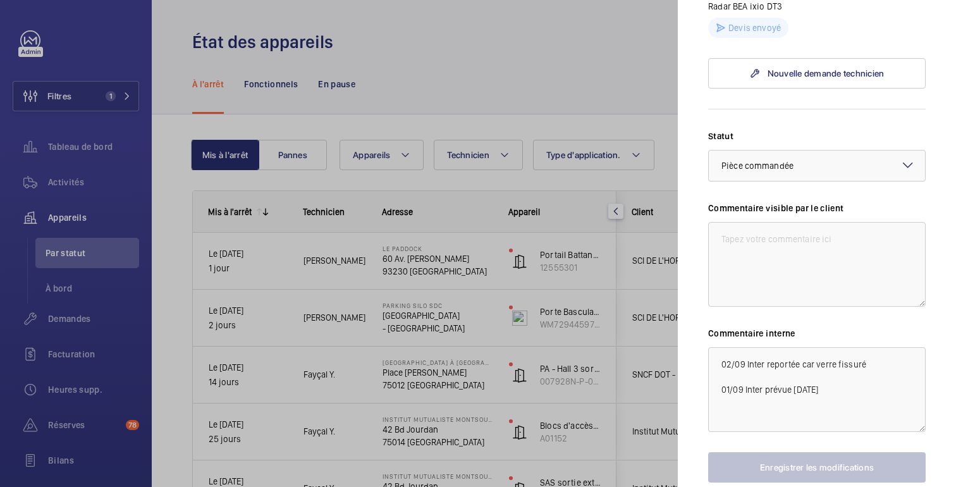
scroll to position [560, 0]
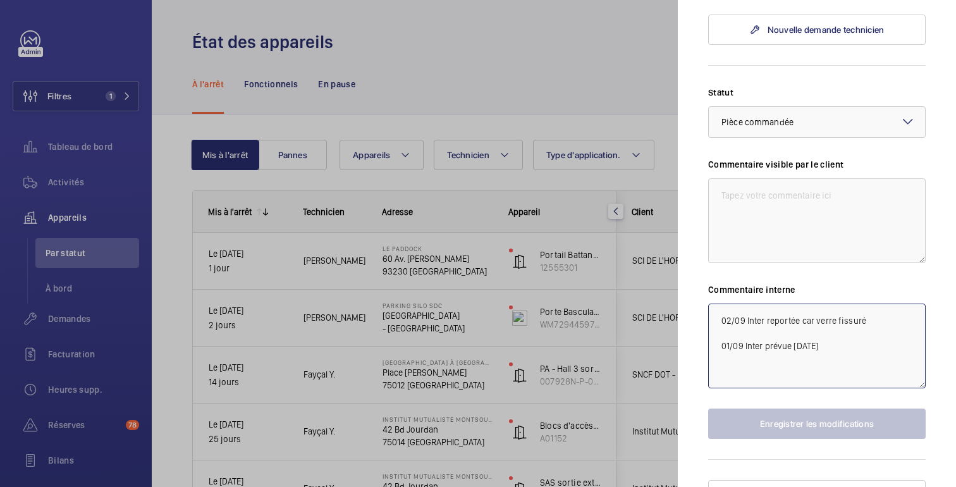
click at [802, 303] on textarea "02/09 Inter reportée car verre fissuré 01/09 Inter prévue [DATE]" at bounding box center [816, 345] width 217 height 85
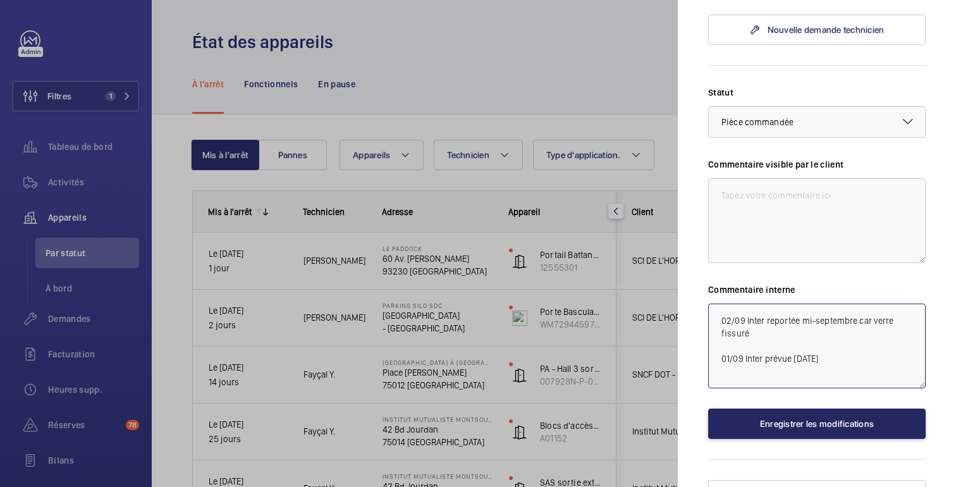
type textarea "02/09 Inter reportée mi-septembre car verre fissuré 01/09 Inter prévue demain"
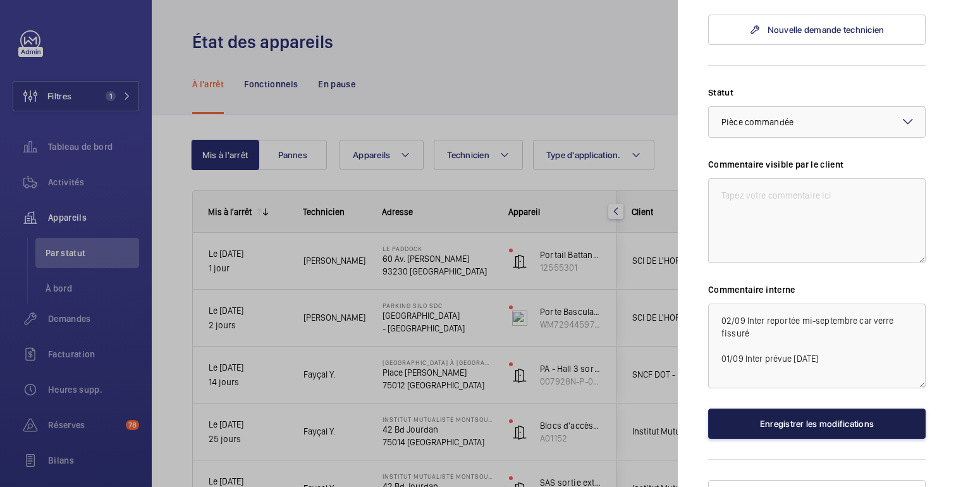
click at [800, 410] on button "Enregistrer les modifications" at bounding box center [816, 423] width 217 height 30
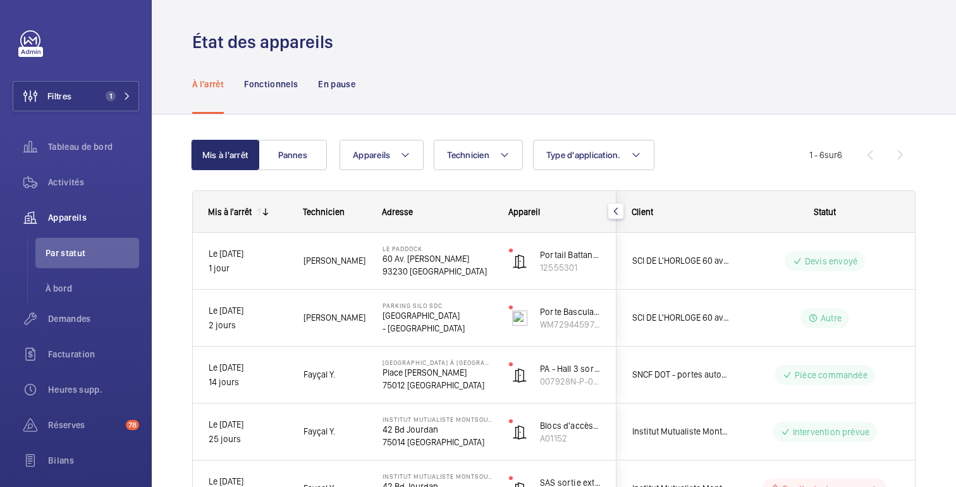
scroll to position [0, 0]
click at [710, 104] on div "À l'arrêt Fonctionnels En pause" at bounding box center [553, 84] width 723 height 60
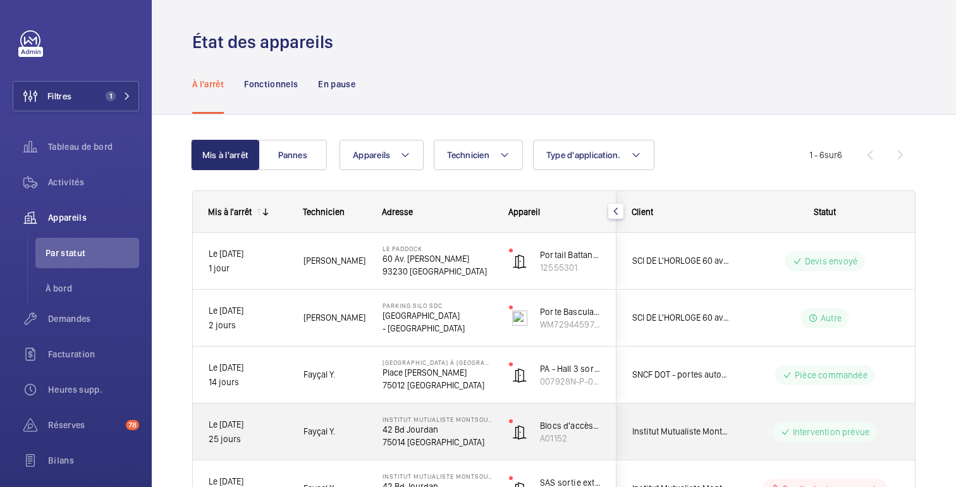
click at [748, 427] on wm-front-pills-cell "Intervention prévue" at bounding box center [824, 432] width 157 height 20
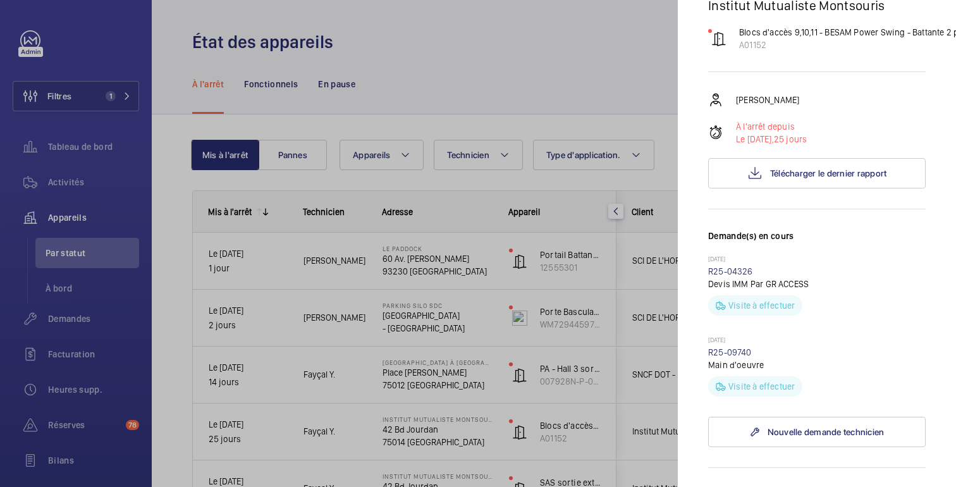
scroll to position [583, 0]
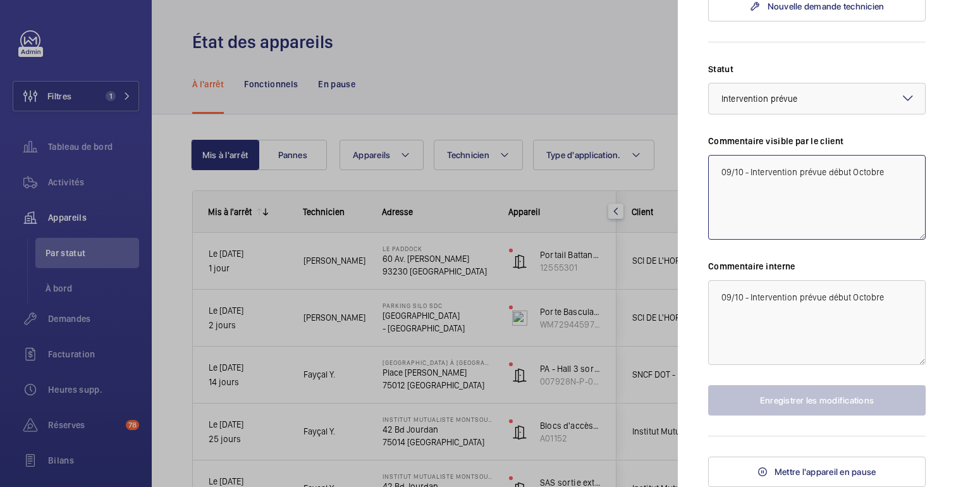
drag, startPoint x: 887, startPoint y: 171, endPoint x: 828, endPoint y: 173, distance: 58.8
click at [828, 173] on textarea "09/10 - Intervention prévue début Octobre" at bounding box center [816, 197] width 217 height 85
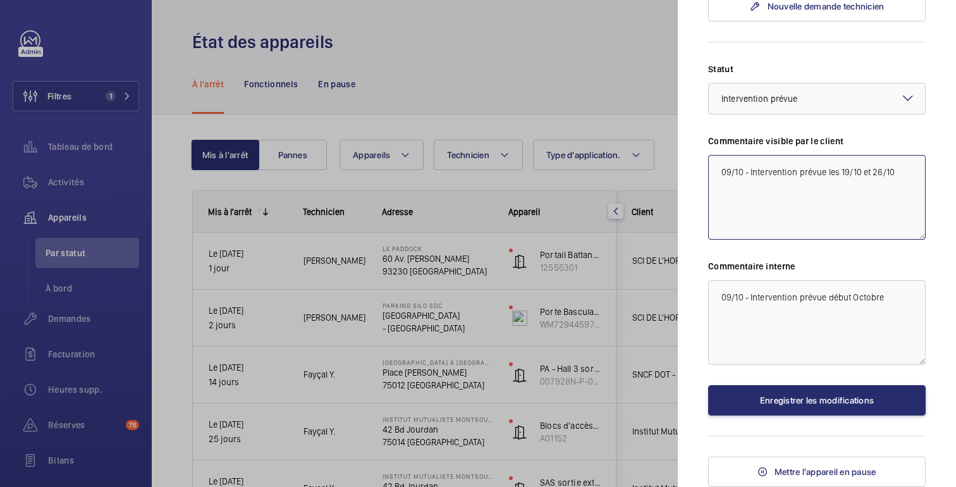
drag, startPoint x: 905, startPoint y: 170, endPoint x: 828, endPoint y: 171, distance: 76.5
click at [828, 171] on textarea "09/10 - Intervention prévue les 19/10 et 26/10" at bounding box center [816, 197] width 217 height 85
type textarea "09/10 - Intervention prévue les 19/10 et 26/10"
drag, startPoint x: 891, startPoint y: 299, endPoint x: 829, endPoint y: 302, distance: 62.0
click at [829, 302] on textarea "09/10 - Intervention prévue début Octobre" at bounding box center [816, 322] width 217 height 85
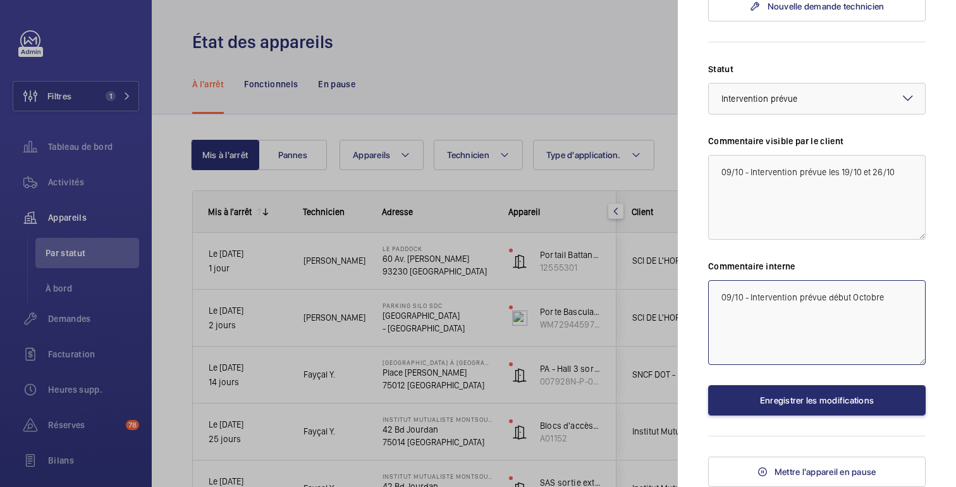
paste textarea "es 19/10 et 26/10"
click at [827, 299] on textarea "09/10 - Intervention prévue es 19/10 et 26/10" at bounding box center [816, 322] width 217 height 85
type textarea "09/10 - Intervention prévue les 19/10 et 26/10"
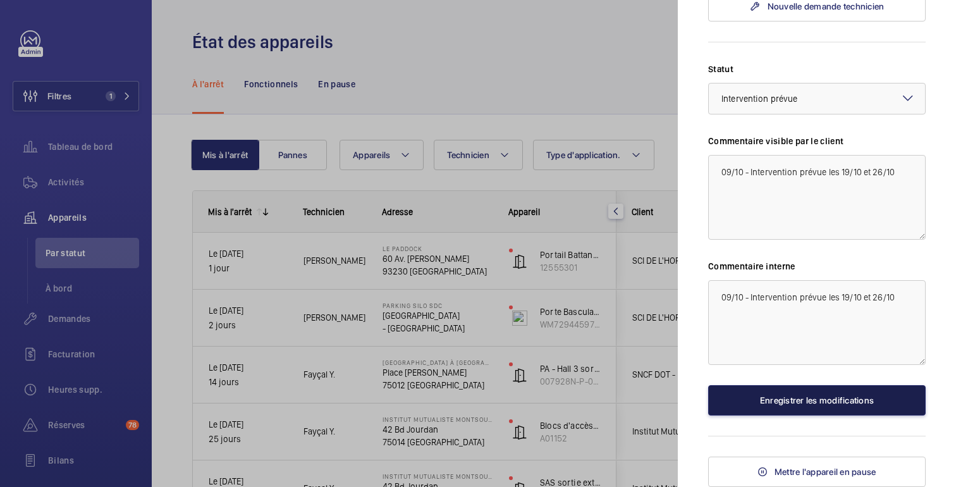
click at [819, 408] on button "Enregistrer les modifications" at bounding box center [816, 400] width 217 height 30
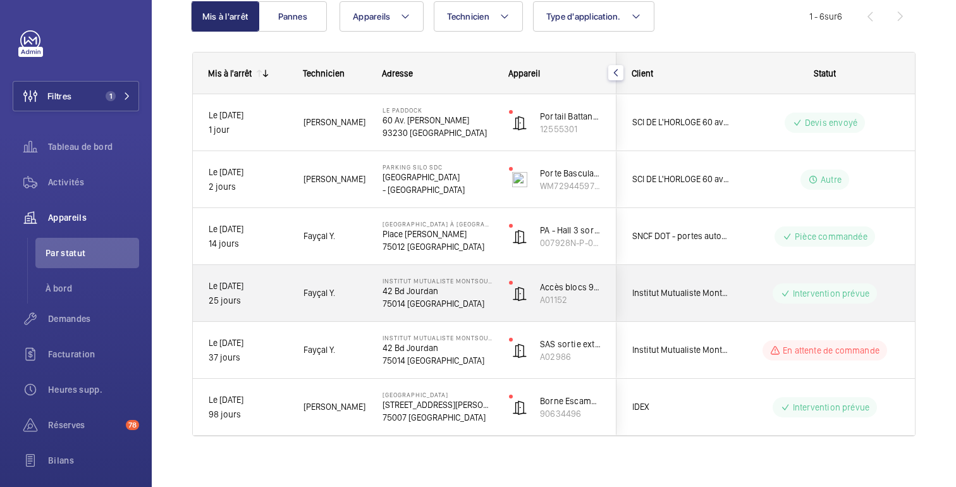
scroll to position [140, 0]
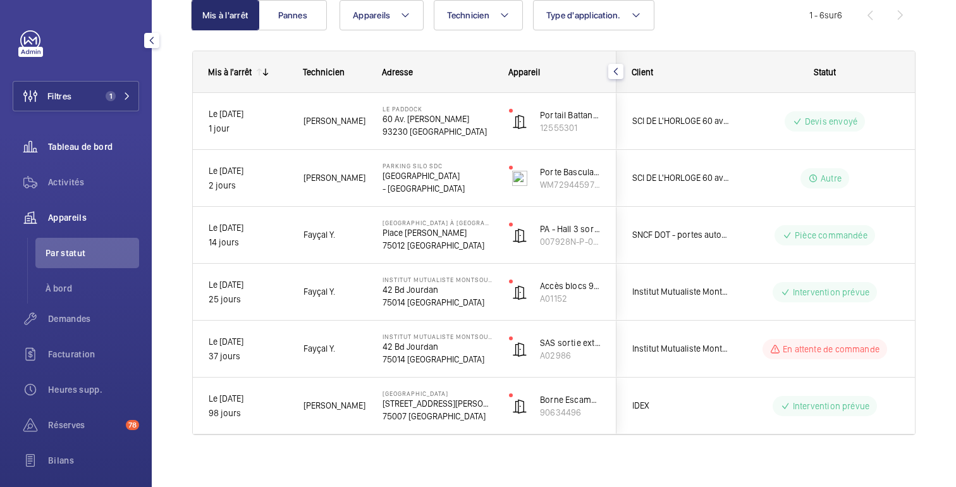
click at [92, 146] on font "Tableau de bord" at bounding box center [80, 147] width 64 height 10
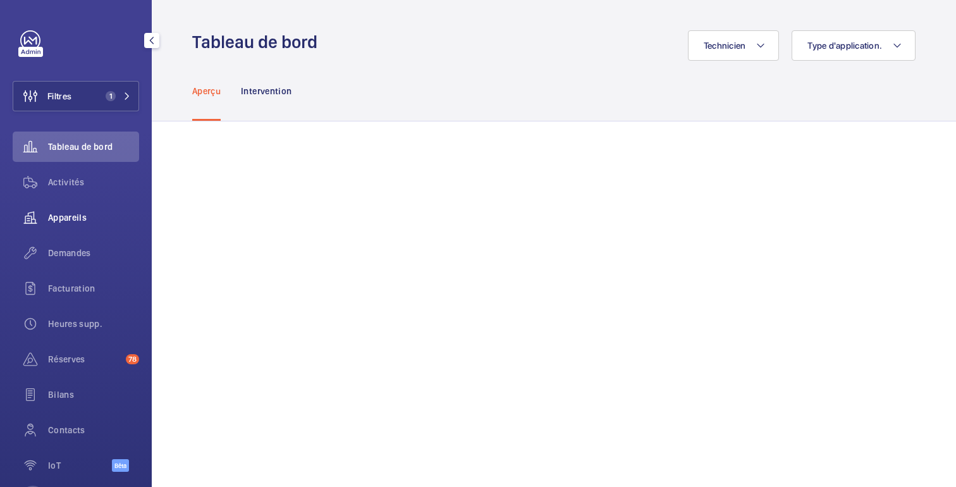
click at [73, 217] on font "Appareils" at bounding box center [67, 217] width 39 height 10
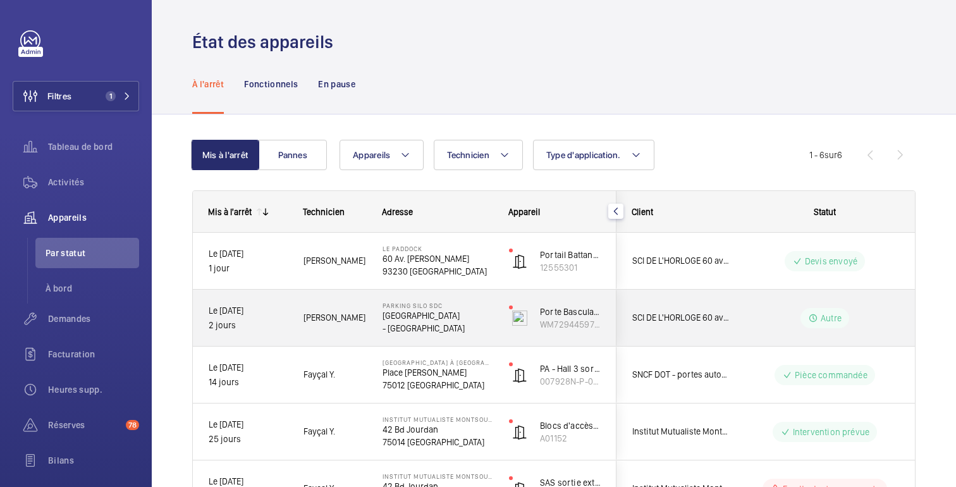
click at [783, 302] on div "Autre" at bounding box center [817, 318] width 173 height 46
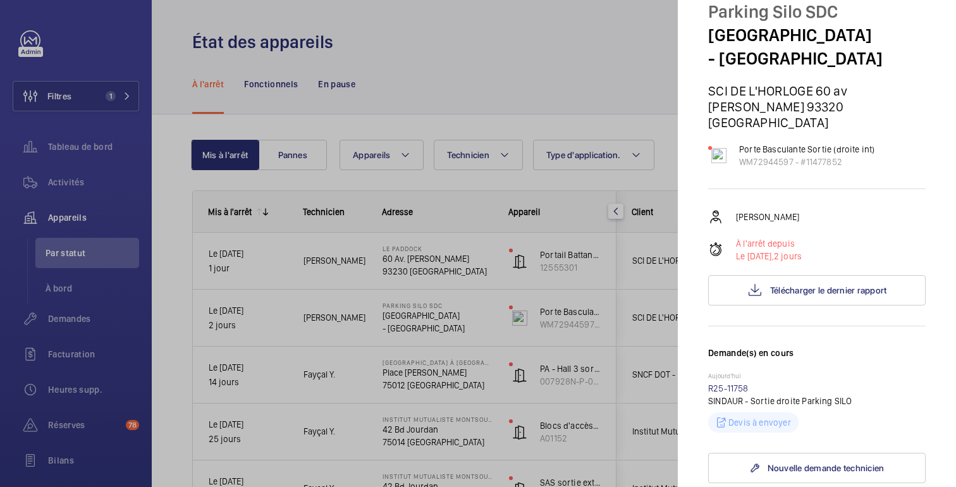
scroll to position [42, 0]
